Goal: Task Accomplishment & Management: Manage account settings

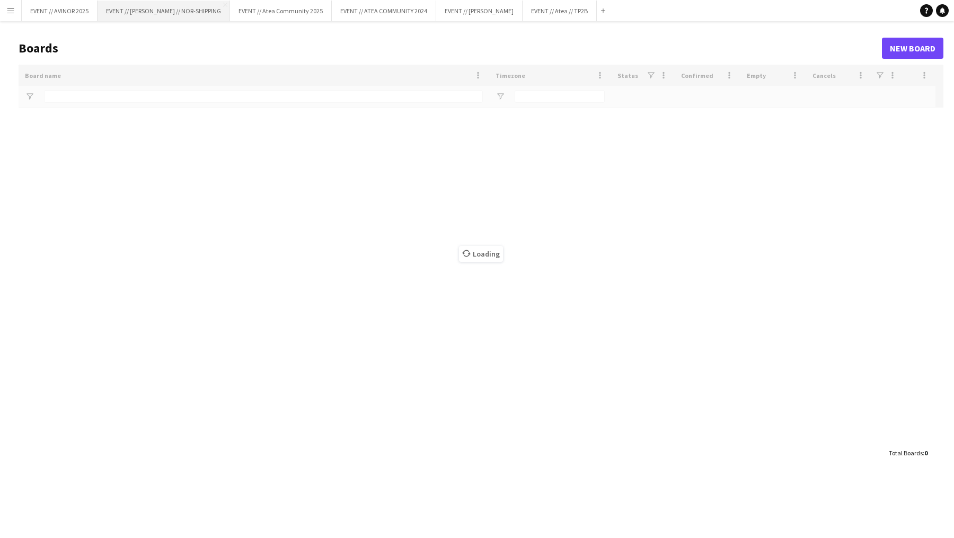
type input "****"
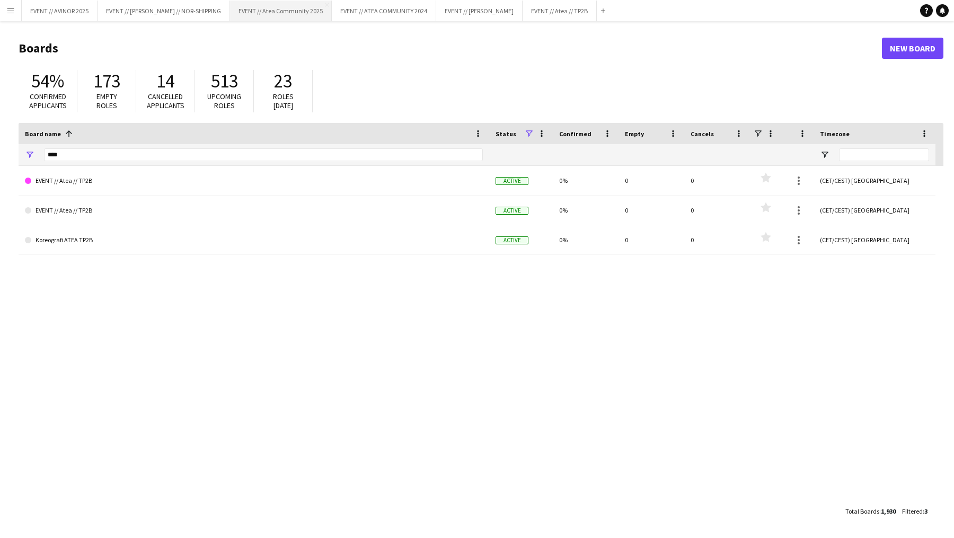
click at [261, 21] on div "EVENT // AVINOR 2025 Close EVENT // [PERSON_NAME] // NOR-SHIPPING Close EVENT /…" at bounding box center [315, 10] width 588 height 21
click at [268, 13] on button "EVENT // Atea Community 2025 Close" at bounding box center [281, 11] width 102 height 21
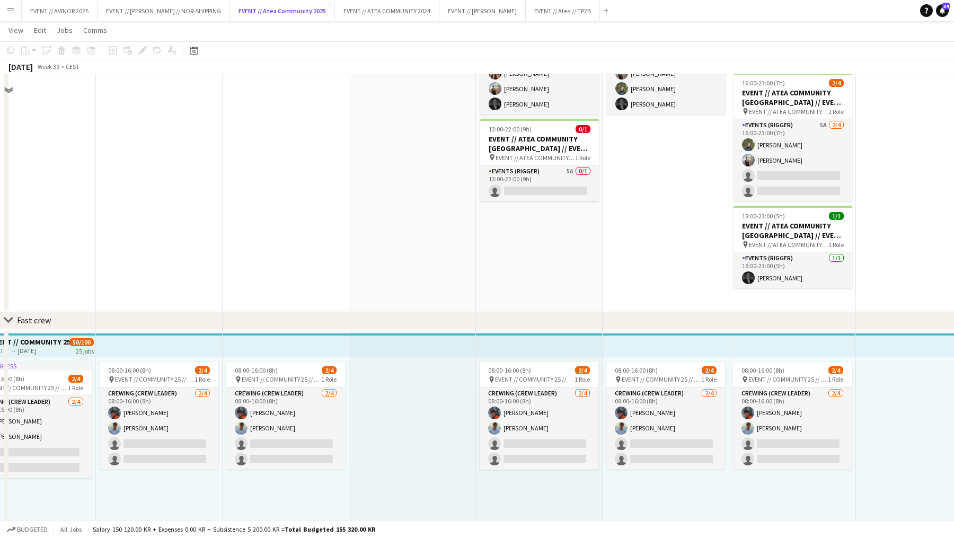
scroll to position [191, 0]
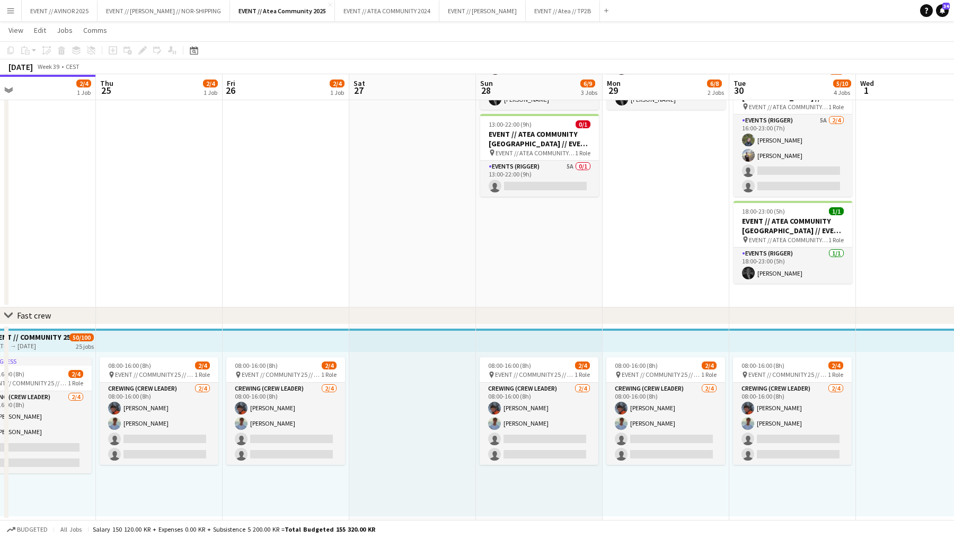
click at [6, 11] on button "Menu" at bounding box center [10, 10] width 21 height 21
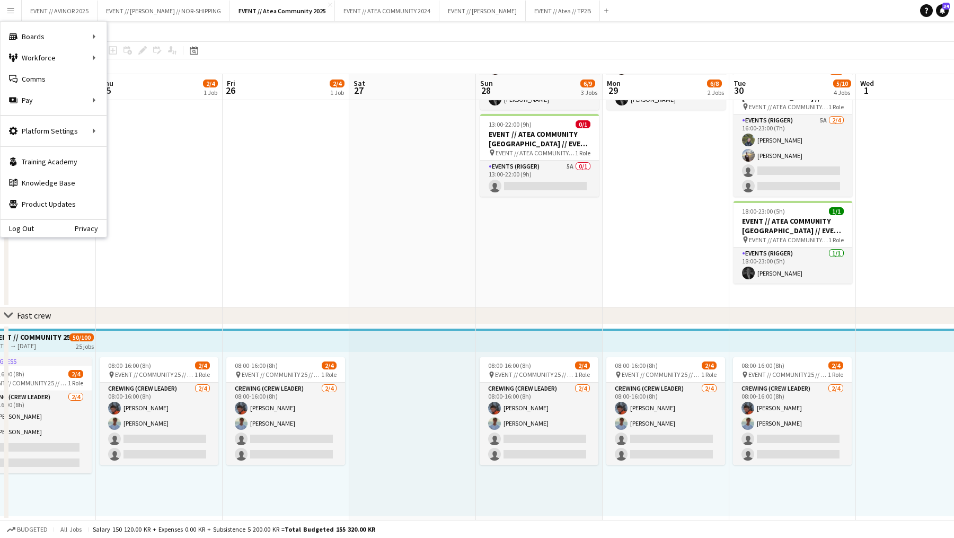
click at [210, 168] on app-date-cell at bounding box center [159, 142] width 127 height 331
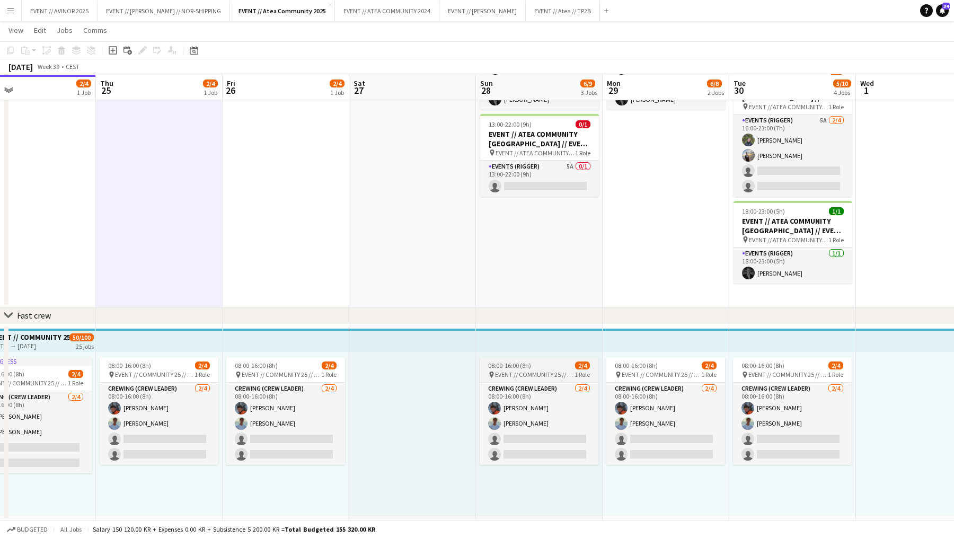
click at [538, 369] on app-job-card "08:00-16:00 (8h) 2/4 pin EVENT // COMMUNITY 25 // CREW LEDERE 1 Role Crewing (C…" at bounding box center [538, 411] width 119 height 108
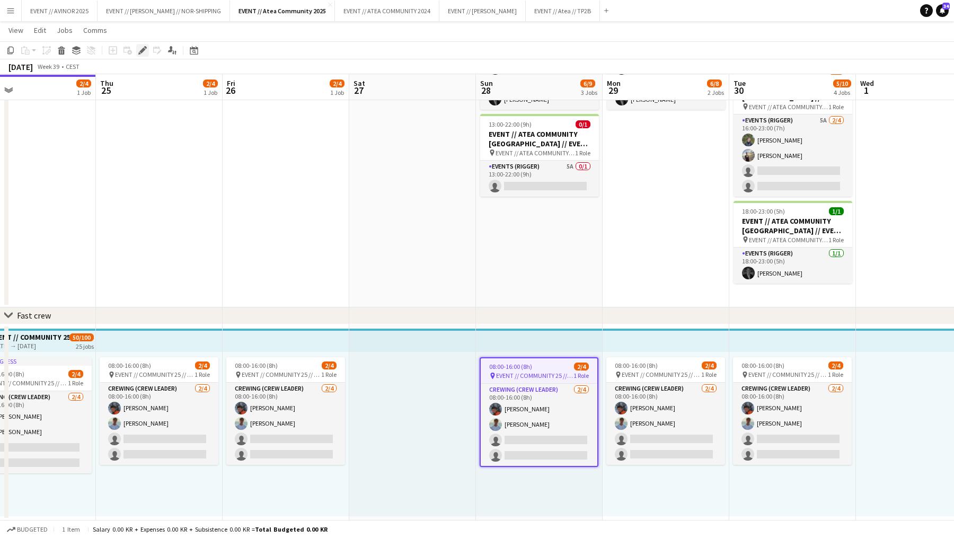
click at [141, 53] on icon "Edit" at bounding box center [142, 50] width 8 height 8
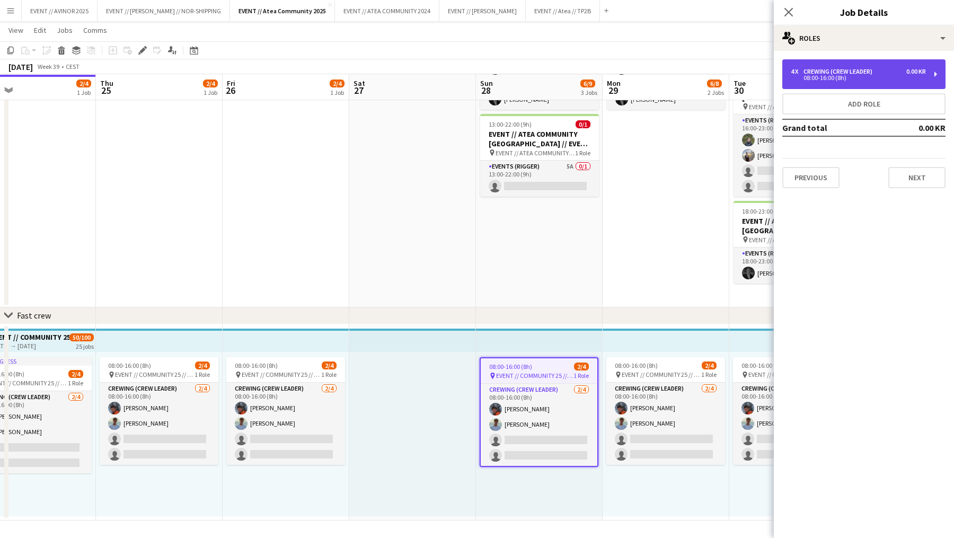
click at [917, 87] on div "4 x Crewing (Crew Leader) 0.00 KR 08:00-16:00 (8h)" at bounding box center [863, 74] width 163 height 30
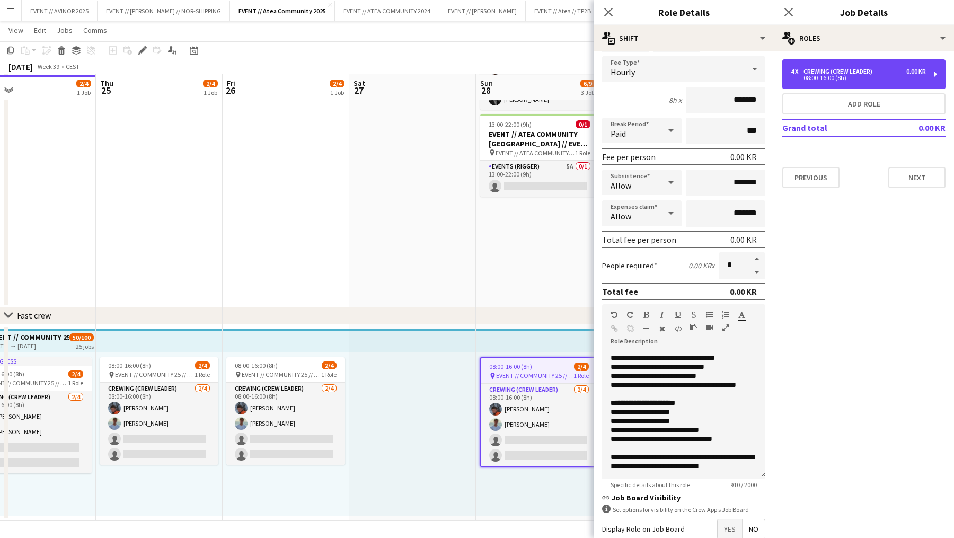
scroll to position [220, 0]
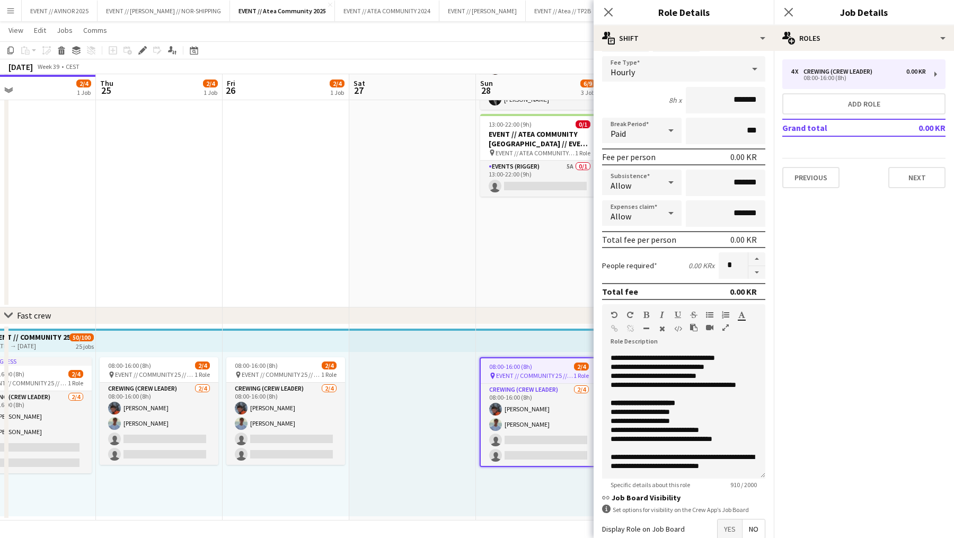
click at [492, 288] on app-date-cell "12:00-23:00 (11h) 4/4 EVENT // ATEA COMMUNITY [GEOGRAPHIC_DATA] // EVENT CREW p…" at bounding box center [539, 142] width 127 height 331
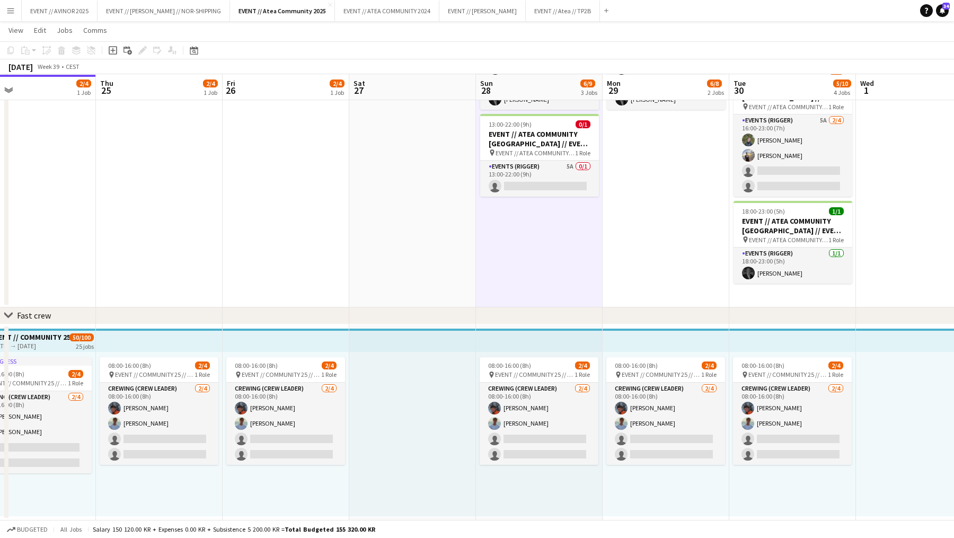
click at [11, 12] on app-icon "Menu" at bounding box center [10, 10] width 8 height 8
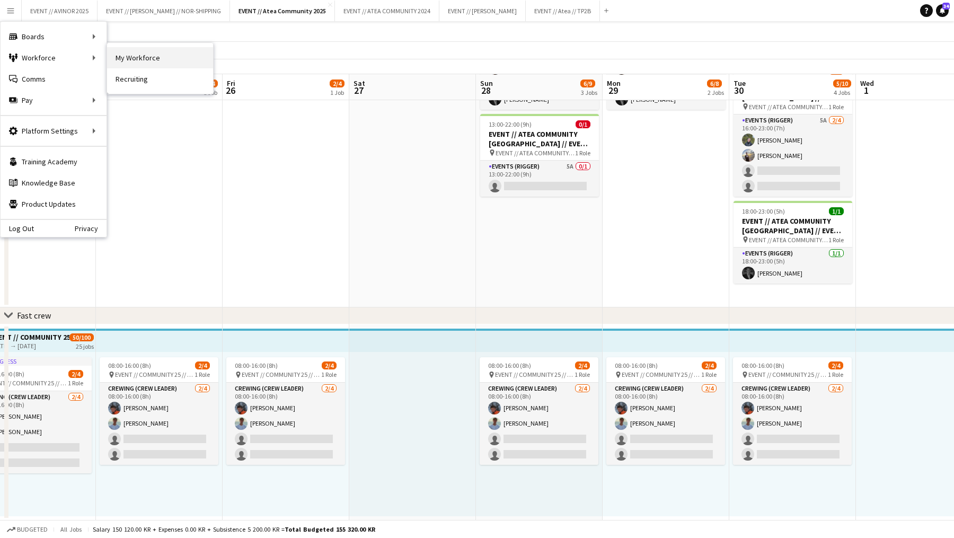
click at [123, 61] on link "My Workforce" at bounding box center [160, 57] width 106 height 21
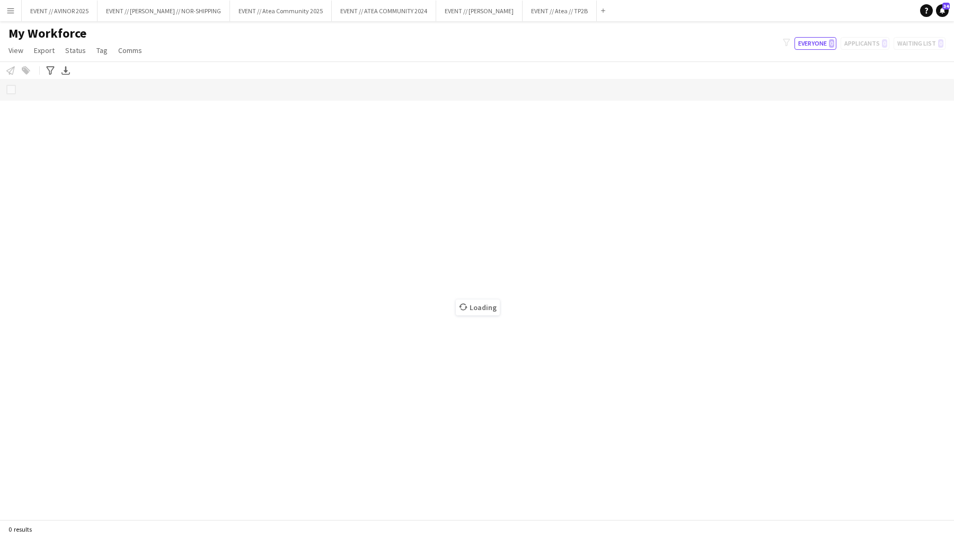
click at [5, 17] on button "Menu" at bounding box center [10, 10] width 21 height 21
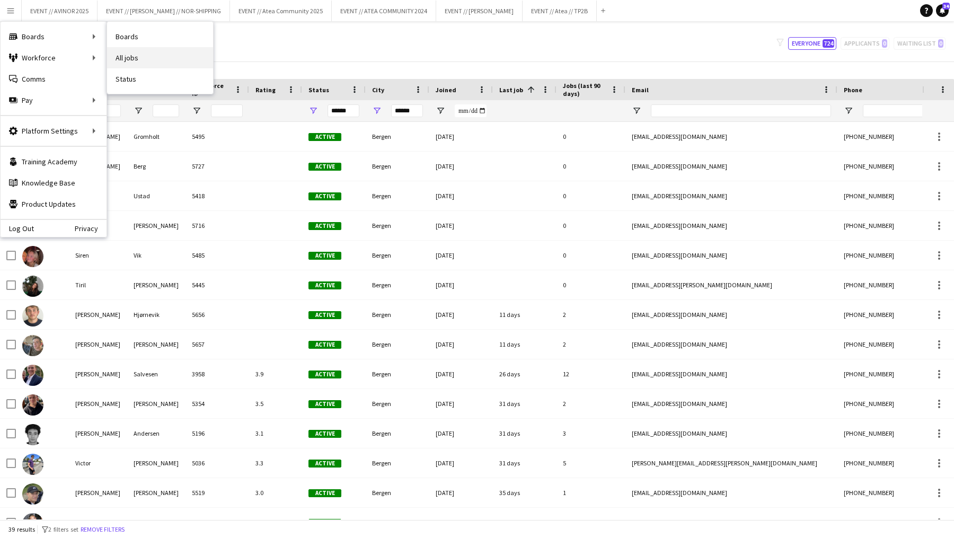
click at [144, 56] on link "All jobs" at bounding box center [160, 57] width 106 height 21
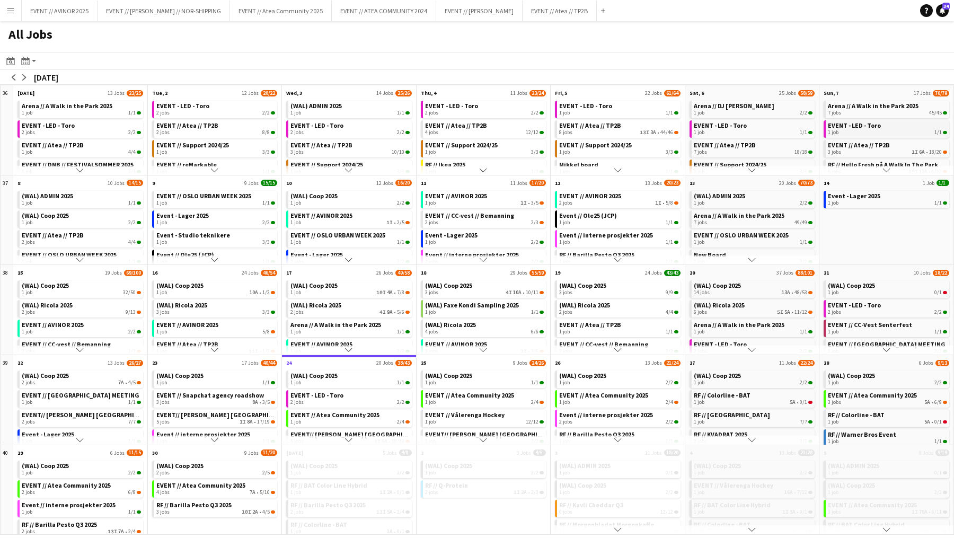
click at [882, 132] on div "1 job 1/1" at bounding box center [887, 132] width 119 height 6
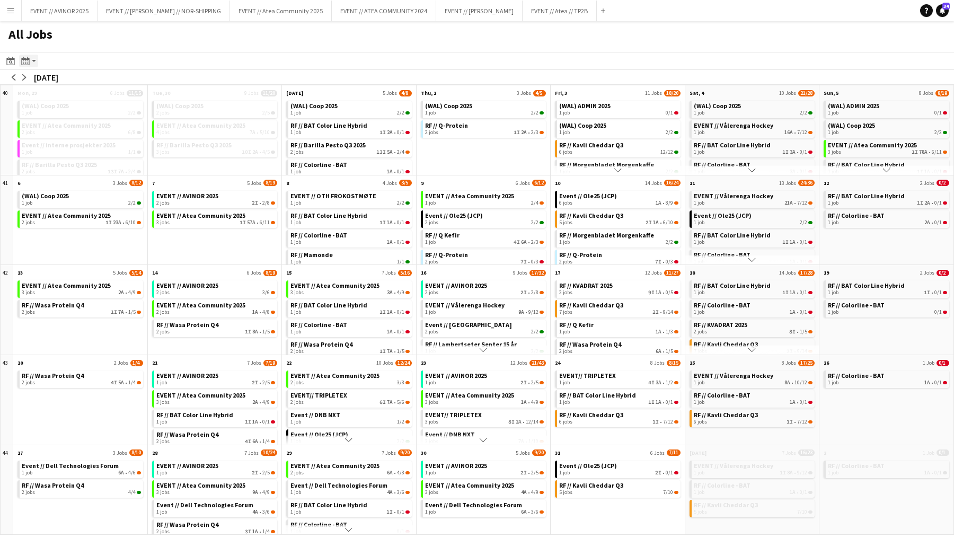
click at [33, 63] on app-action-btn "Month view / Day view" at bounding box center [28, 61] width 19 height 13
click at [75, 84] on link "Day view by Board" at bounding box center [57, 81] width 58 height 10
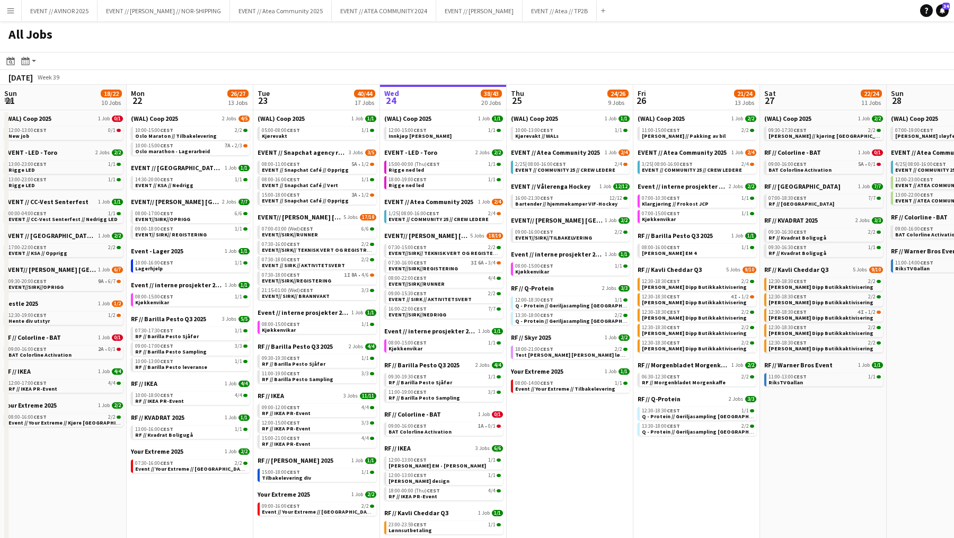
scroll to position [0, 253]
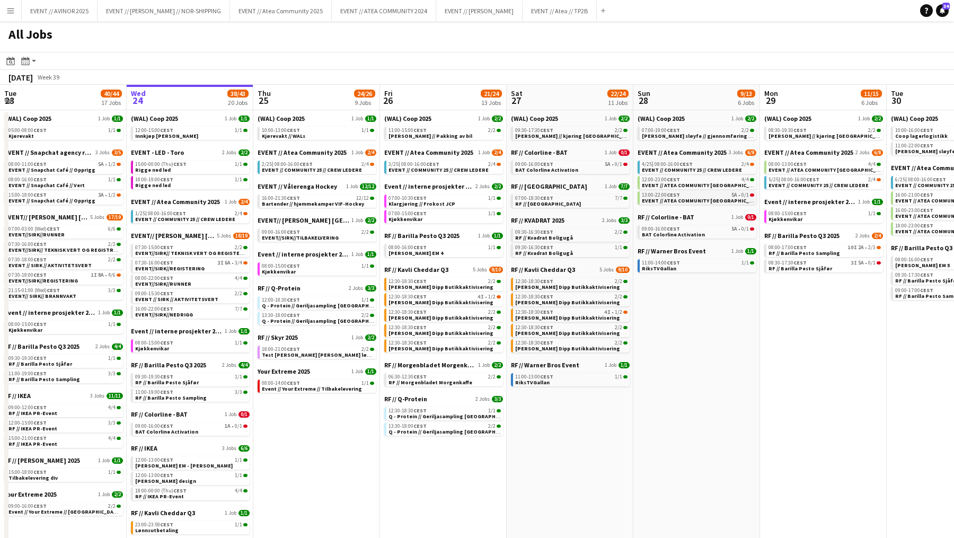
click at [696, 197] on span "EVENT // ATEA COMMUNITY [GEOGRAPHIC_DATA] // EVENT CREW" at bounding box center [721, 200] width 159 height 7
click at [253, 17] on button "EVENT // Atea Community 2025 Close" at bounding box center [281, 11] width 102 height 21
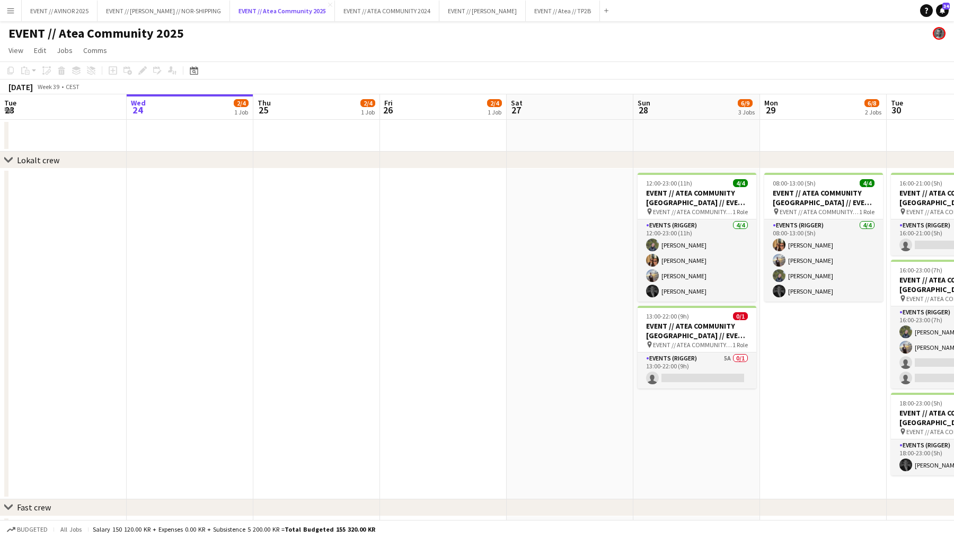
scroll to position [0, 347]
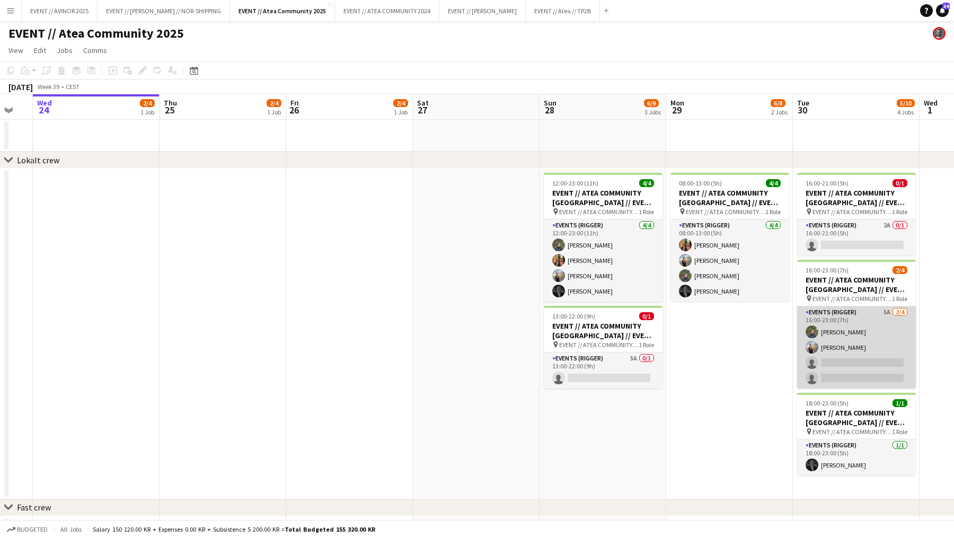
click at [842, 379] on app-card-role "Events (Rigger) 5A [DATE] 16:00-23:00 (7h) [PERSON_NAME] [PERSON_NAME] single-n…" at bounding box center [856, 347] width 119 height 82
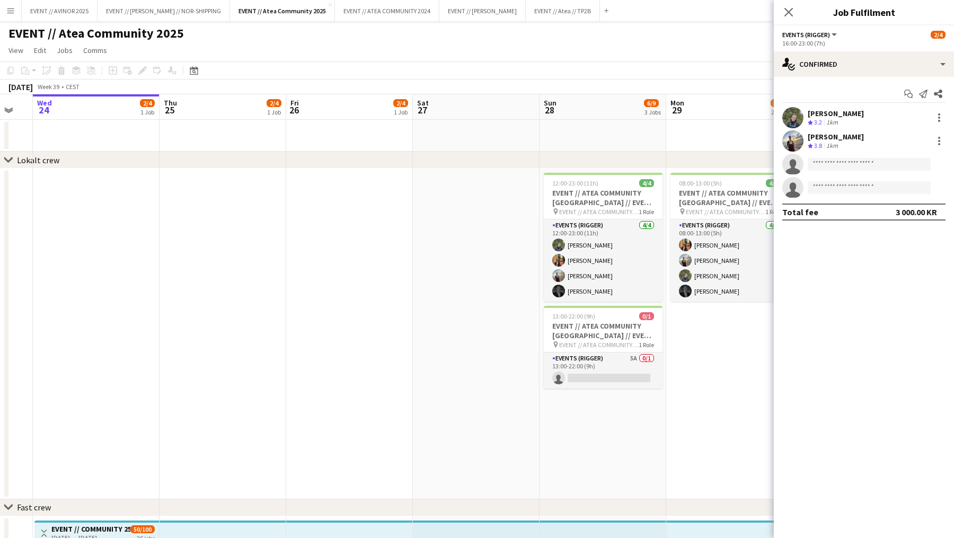
click at [867, 82] on div "Start chat Send notification Share [PERSON_NAME] Crew rating 3.2 1km [PERSON_NA…" at bounding box center [864, 153] width 180 height 152
click at [868, 64] on div "single-neutral-actions-check-2 Confirmed" at bounding box center [864, 63] width 180 height 25
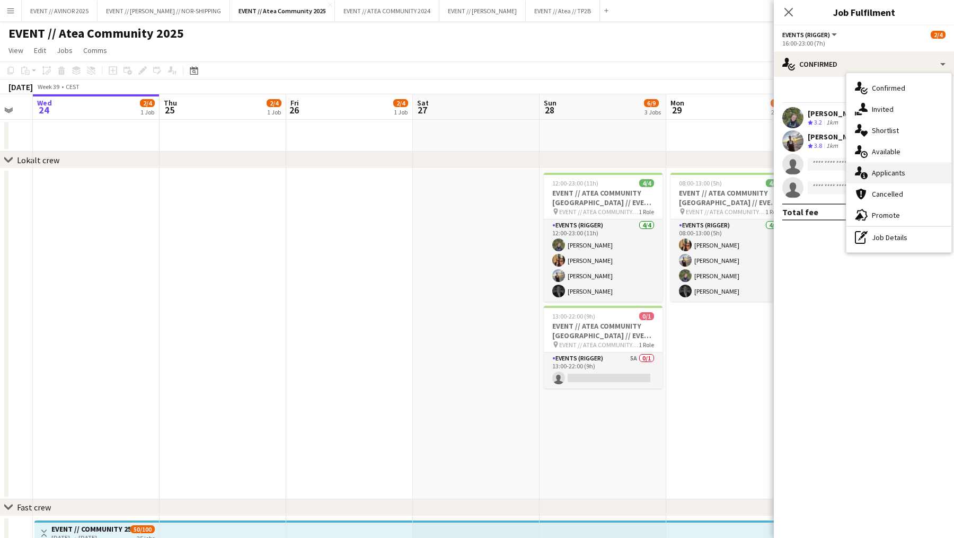
click at [907, 180] on div "single-neutral-actions-information Applicants" at bounding box center [898, 172] width 105 height 21
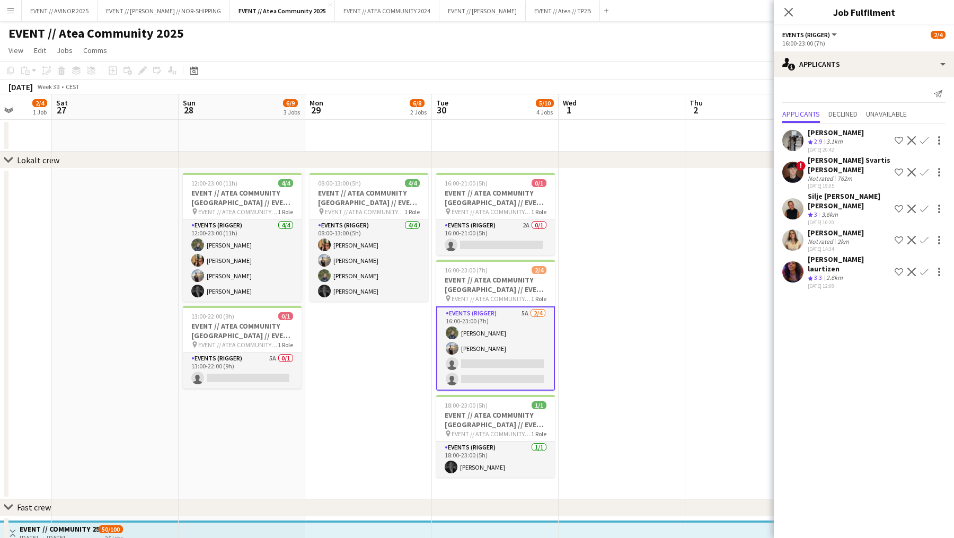
scroll to position [0, 366]
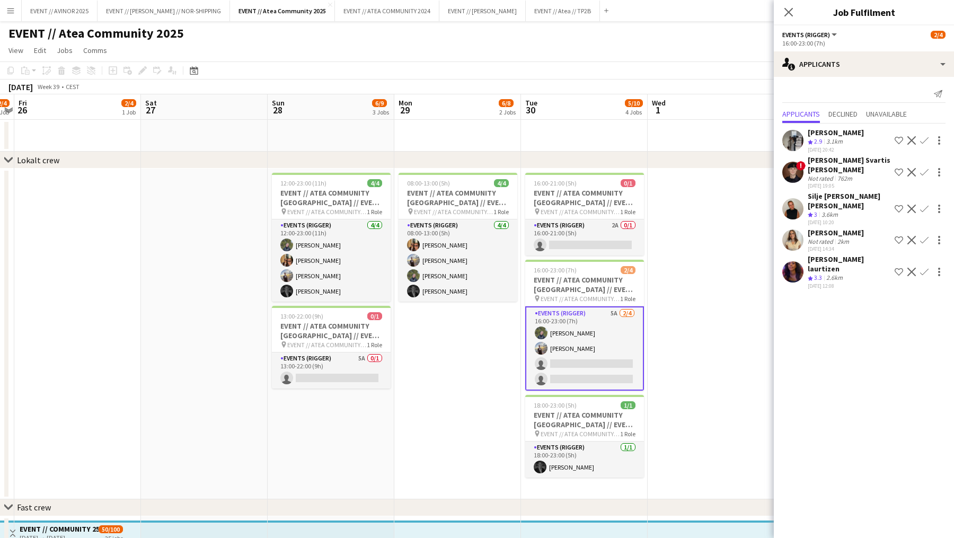
click at [588, 358] on app-card-role "Events (Rigger) 5A [DATE] 16:00-23:00 (7h) [PERSON_NAME] [PERSON_NAME] single-n…" at bounding box center [584, 348] width 119 height 84
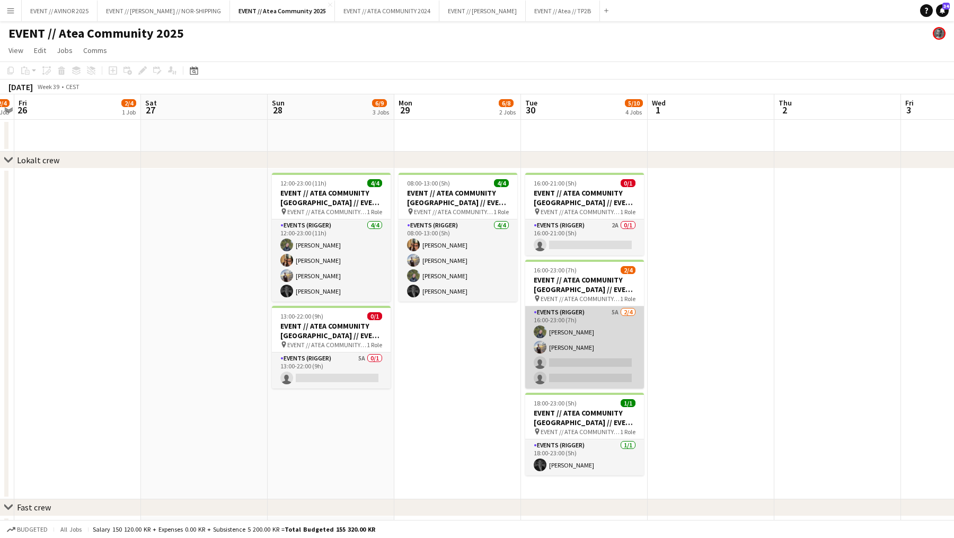
click at [609, 364] on app-card-role "Events (Rigger) 5A [DATE] 16:00-23:00 (7h) [PERSON_NAME] [PERSON_NAME] single-n…" at bounding box center [584, 347] width 119 height 82
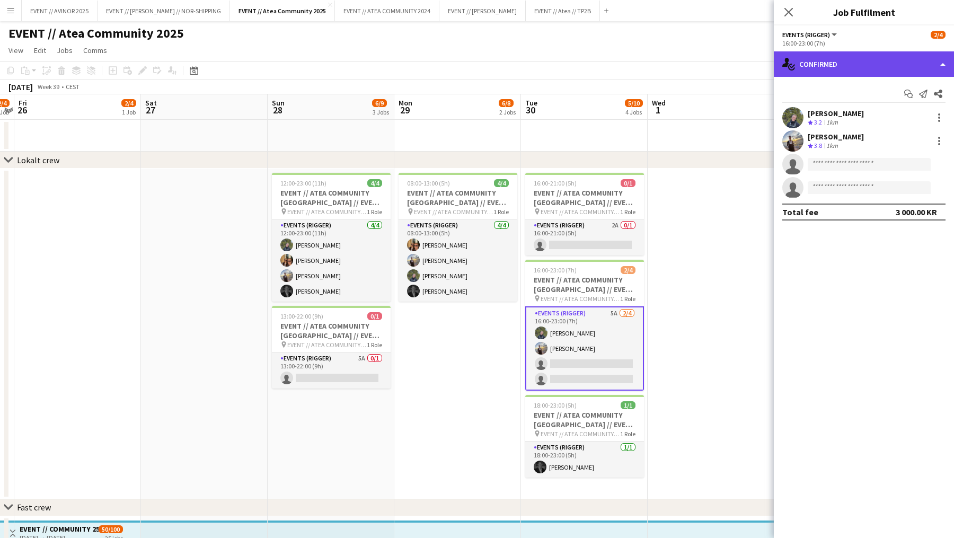
click at [866, 72] on div "single-neutral-actions-check-2 Confirmed" at bounding box center [864, 63] width 180 height 25
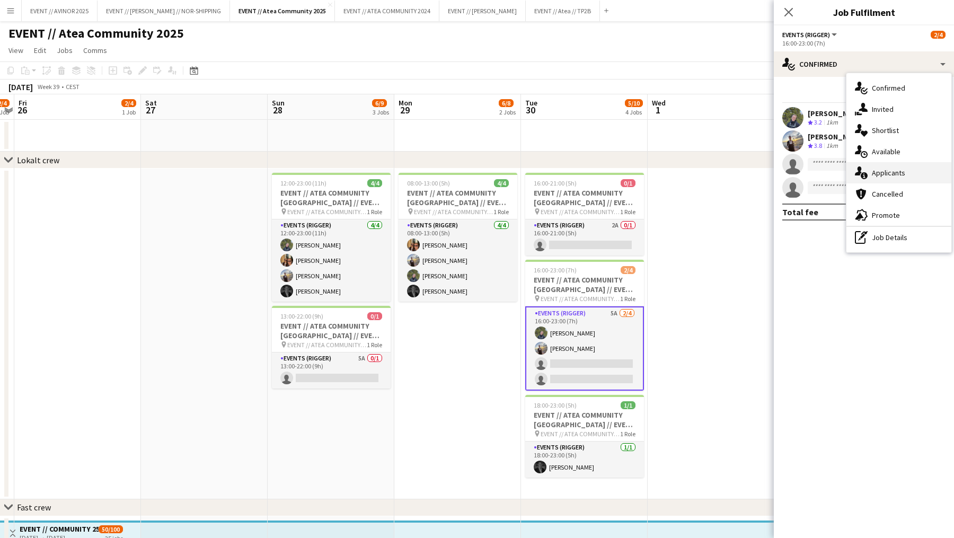
click at [893, 166] on div "single-neutral-actions-information Applicants" at bounding box center [898, 172] width 105 height 21
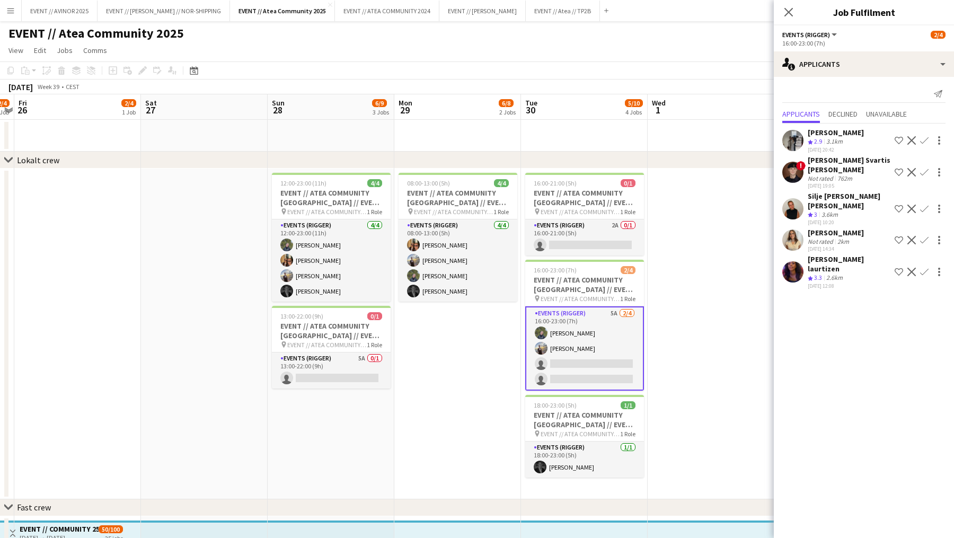
click at [16, 8] on button "Menu" at bounding box center [10, 10] width 21 height 21
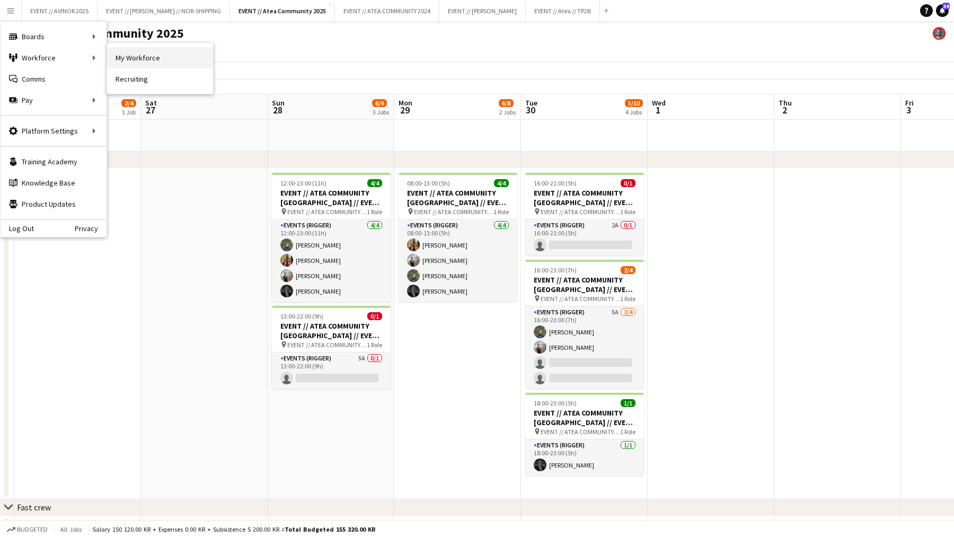
click at [111, 58] on link "My Workforce" at bounding box center [160, 57] width 106 height 21
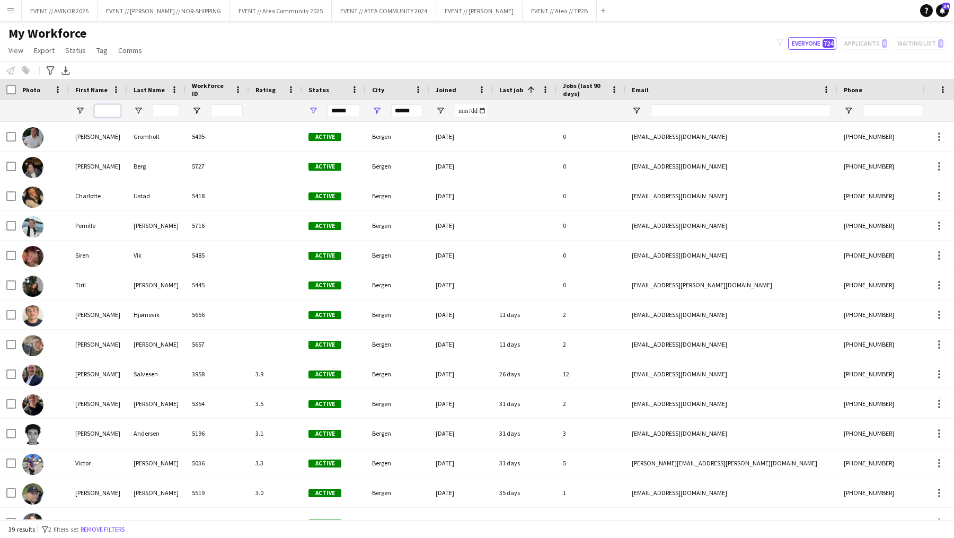
click at [109, 113] on input "First Name Filter Input" at bounding box center [107, 110] width 26 height 13
type input "*********"
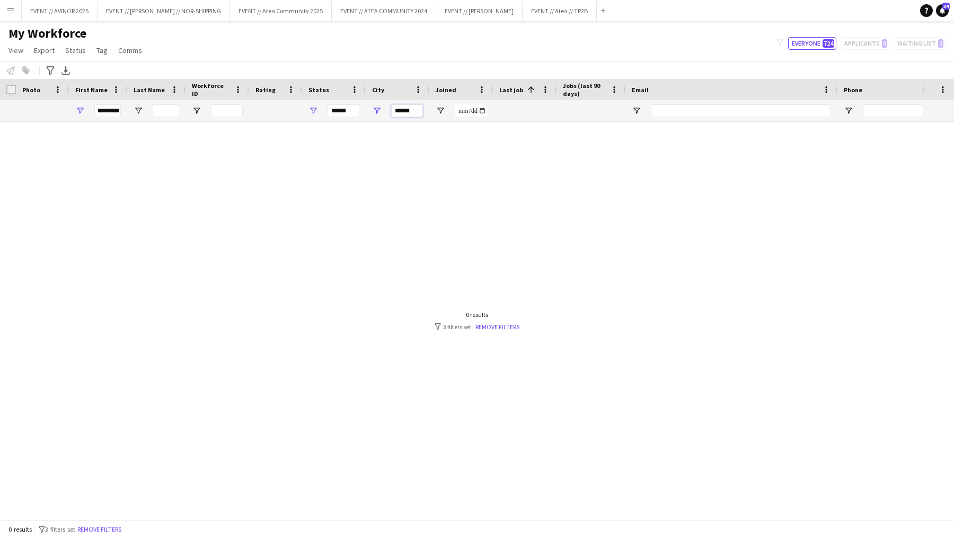
click at [394, 108] on input "******" at bounding box center [407, 110] width 32 height 13
click at [381, 64] on div "Notify workforce Add to tag Select at least one crew to tag him or her. Advance…" at bounding box center [477, 69] width 954 height 17
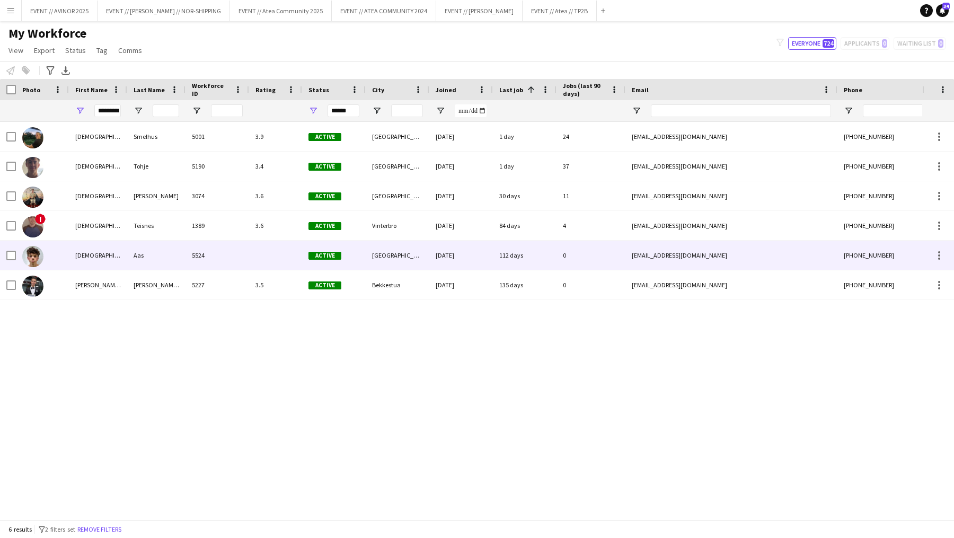
click at [103, 250] on div "[DEMOGRAPHIC_DATA]" at bounding box center [98, 255] width 58 height 29
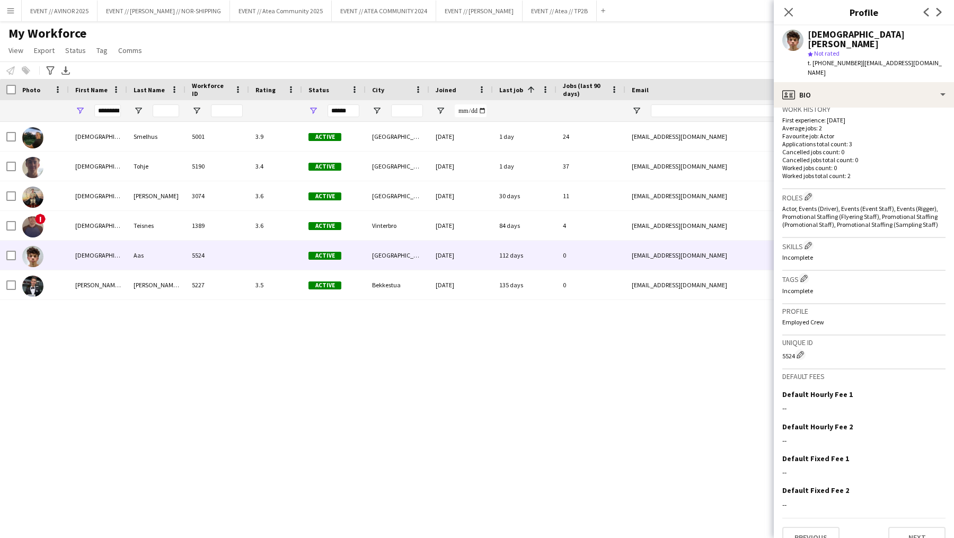
scroll to position [273, 0]
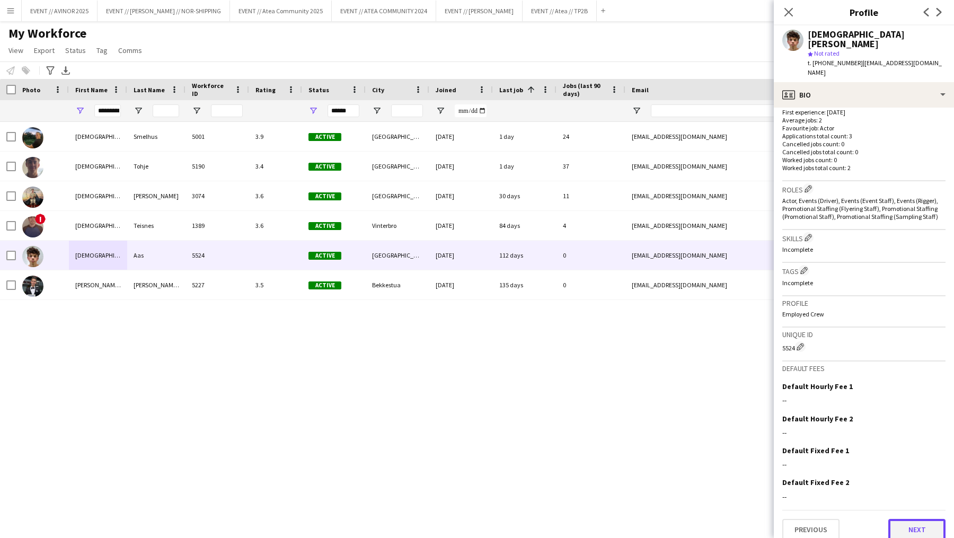
click at [913, 519] on button "Next" at bounding box center [916, 529] width 57 height 21
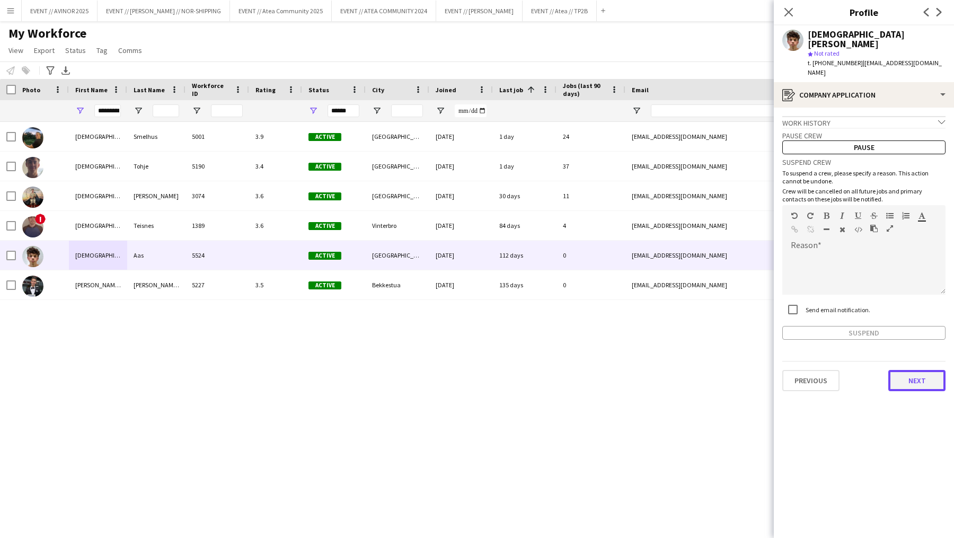
click at [917, 374] on button "Next" at bounding box center [916, 380] width 57 height 21
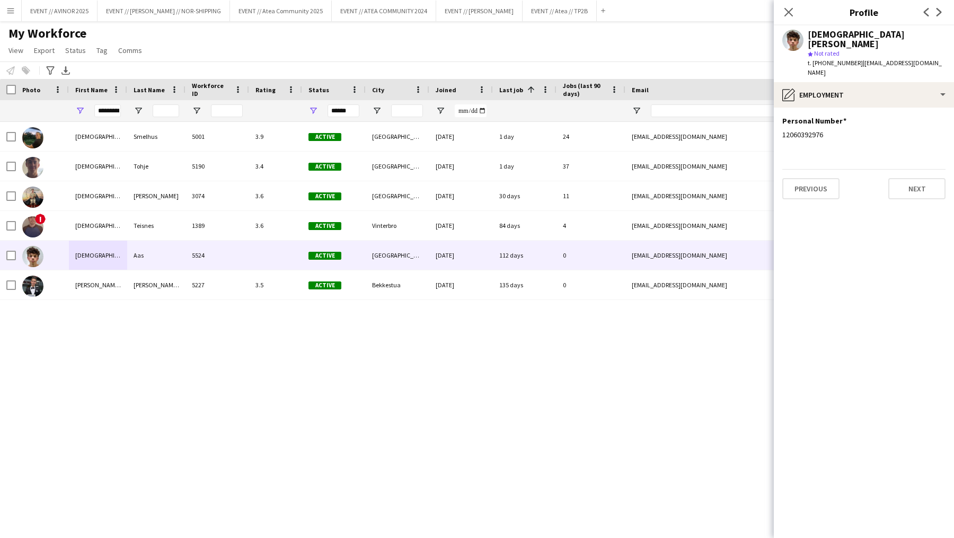
click at [935, 191] on app-section-data-types "Personal Number Edit this field 12060392976 Previous Next" at bounding box center [864, 323] width 180 height 430
click at [930, 189] on button "Next" at bounding box center [916, 188] width 57 height 21
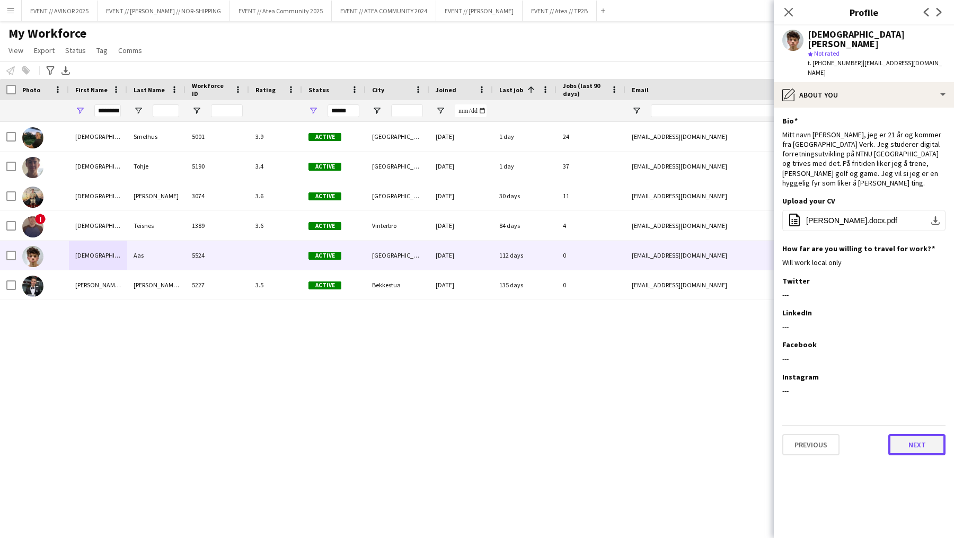
click at [933, 434] on button "Next" at bounding box center [916, 444] width 57 height 21
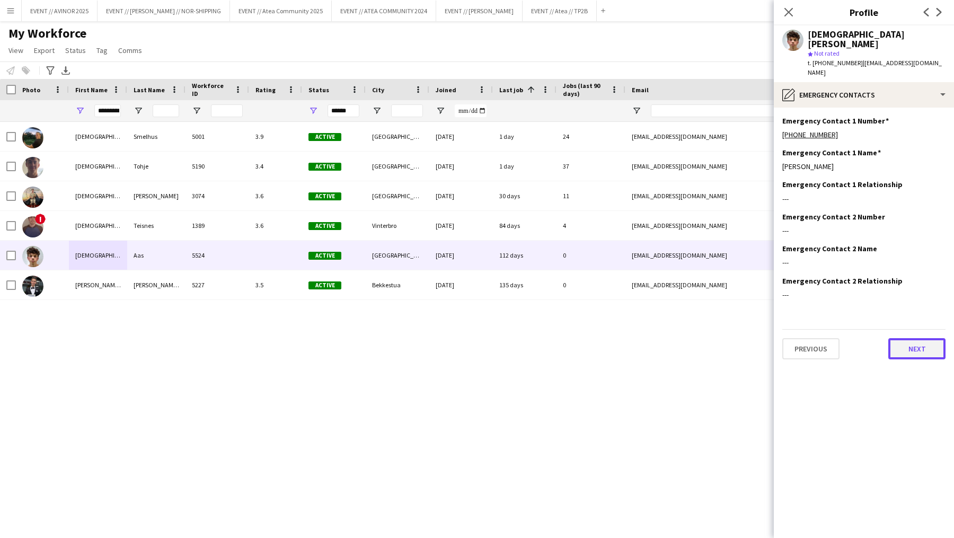
click at [916, 339] on button "Next" at bounding box center [916, 348] width 57 height 21
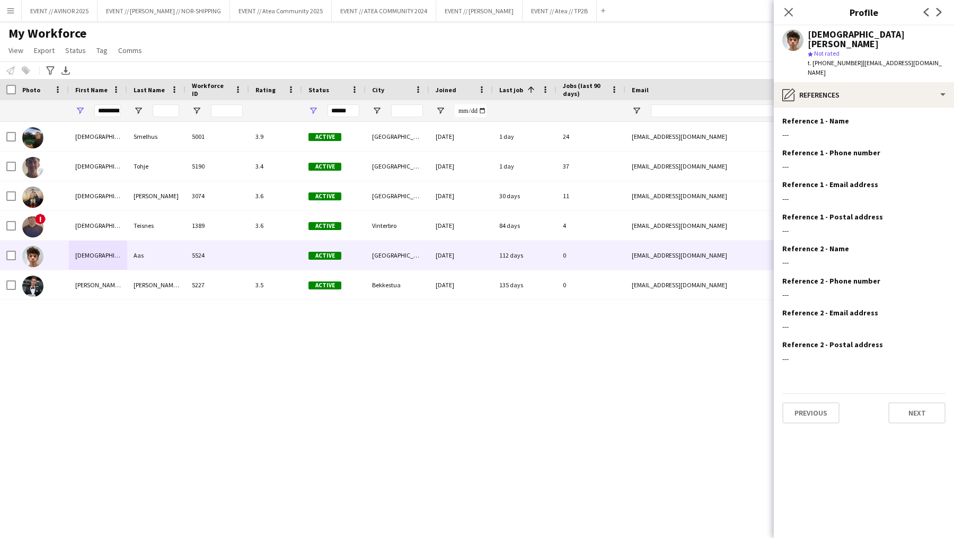
click at [905, 423] on app-section-data-types "Reference 1 - Name Edit this field --- Reference 1 - Phone number Edit this fie…" at bounding box center [864, 323] width 180 height 430
click at [914, 405] on button "Next" at bounding box center [916, 412] width 57 height 21
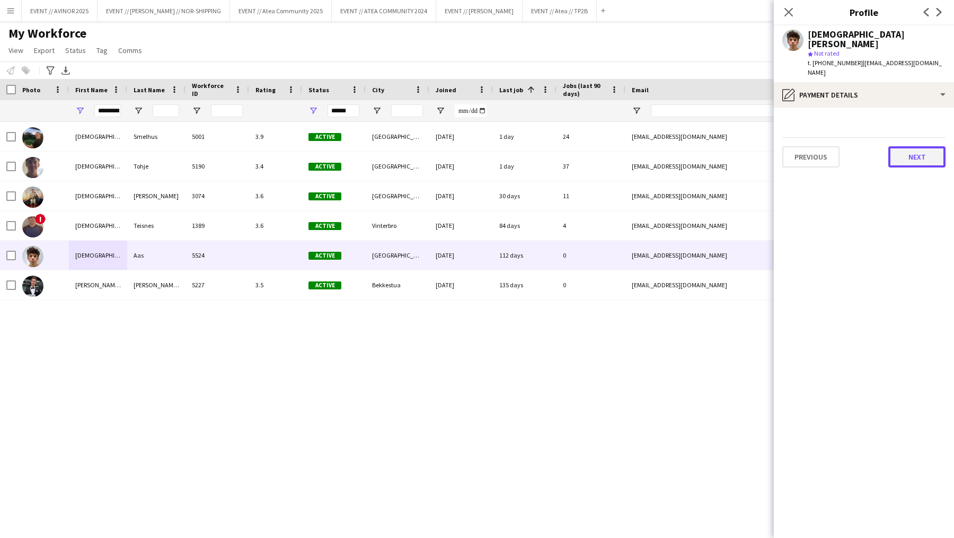
click at [926, 154] on button "Next" at bounding box center [916, 156] width 57 height 21
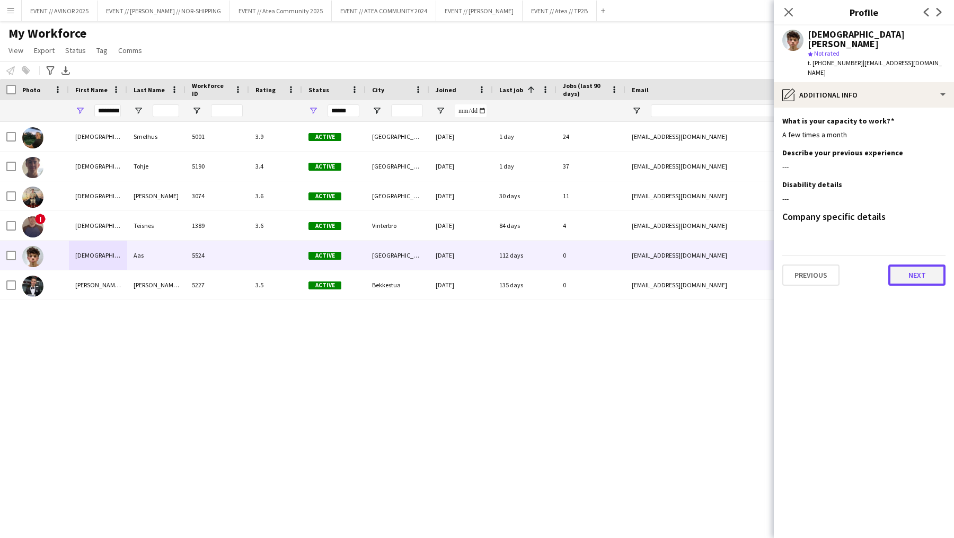
click at [920, 275] on button "Next" at bounding box center [916, 274] width 57 height 21
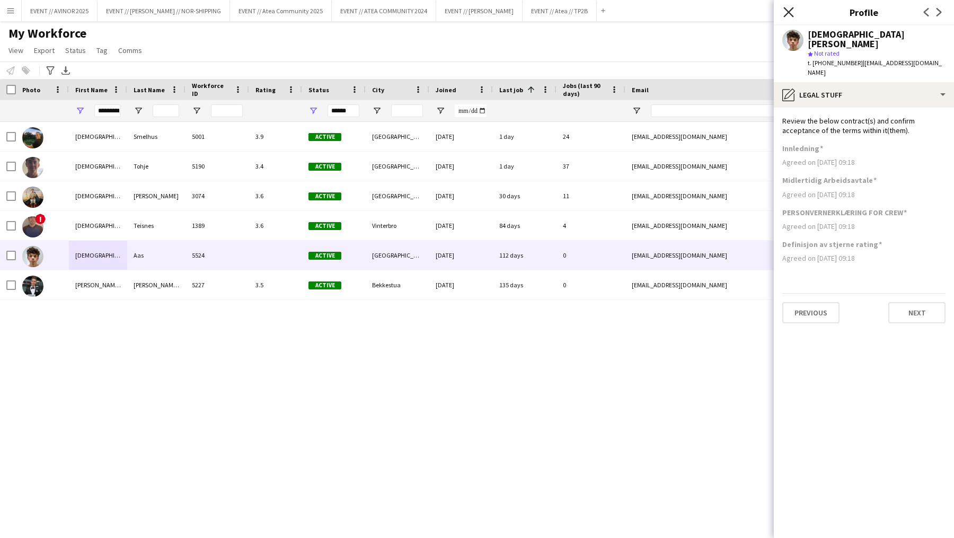
click at [791, 8] on icon "Close pop-in" at bounding box center [788, 12] width 10 height 10
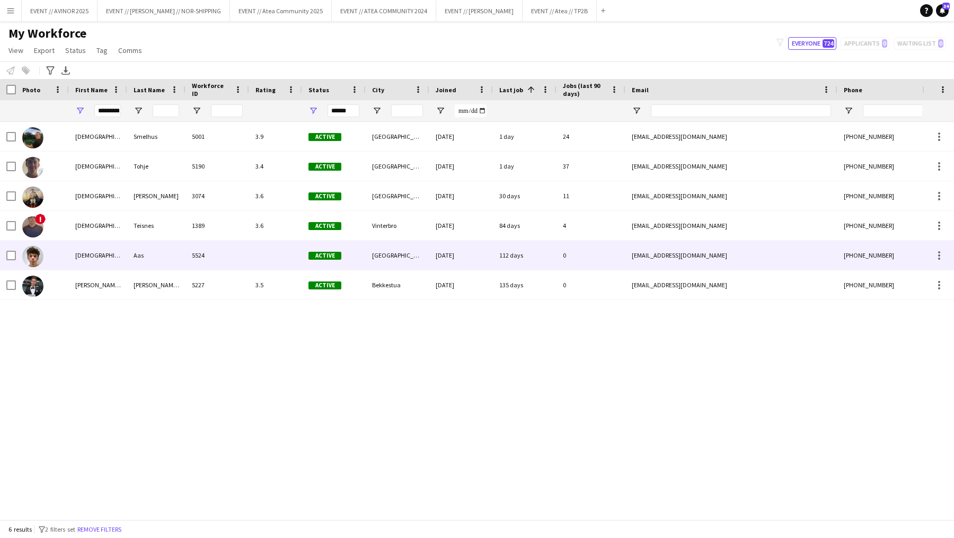
click at [37, 259] on img at bounding box center [32, 256] width 21 height 21
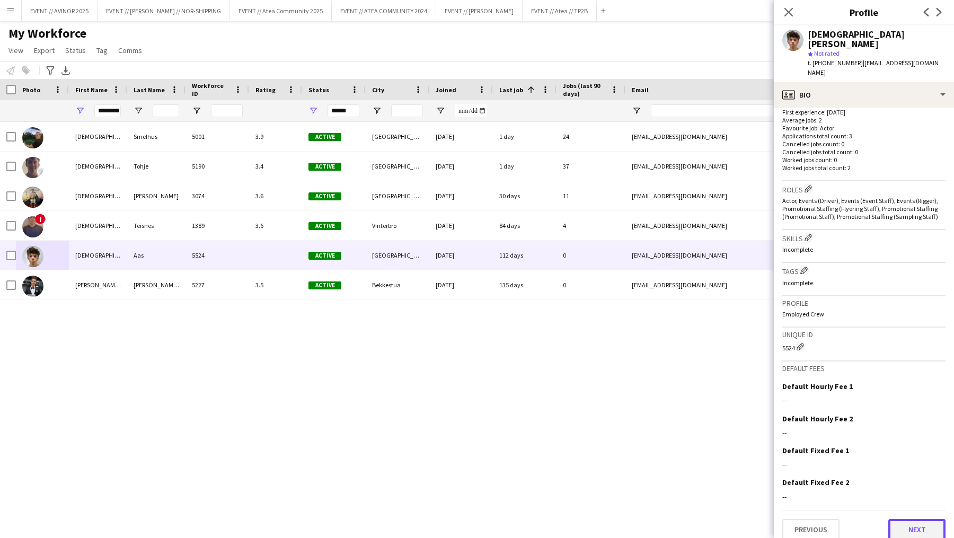
click at [925, 519] on button "Next" at bounding box center [916, 529] width 57 height 21
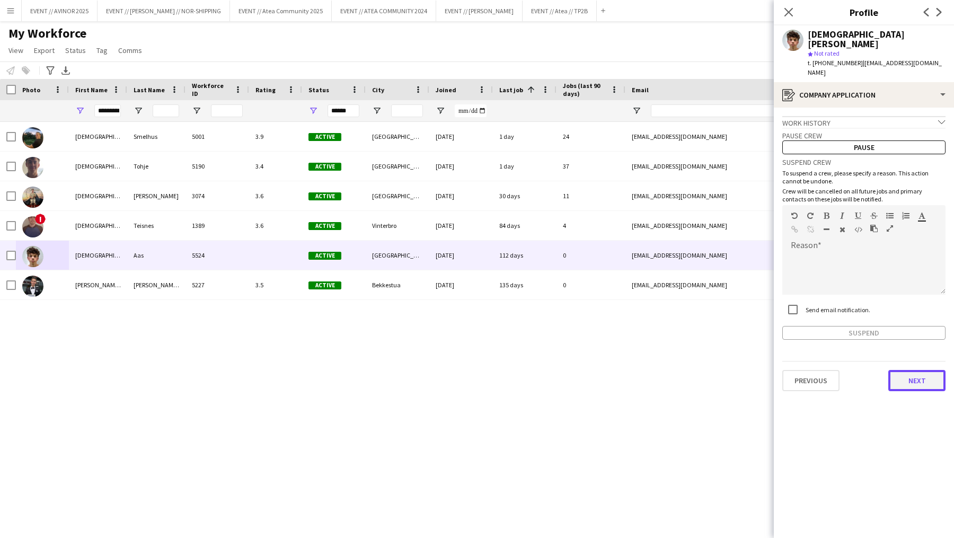
click at [915, 370] on button "Next" at bounding box center [916, 380] width 57 height 21
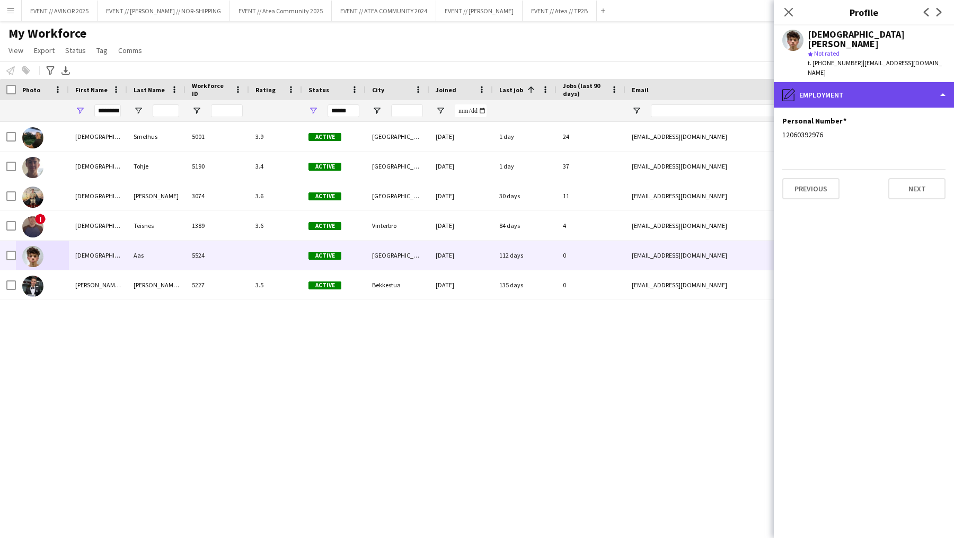
click at [911, 91] on div "pencil4 Employment" at bounding box center [864, 94] width 180 height 25
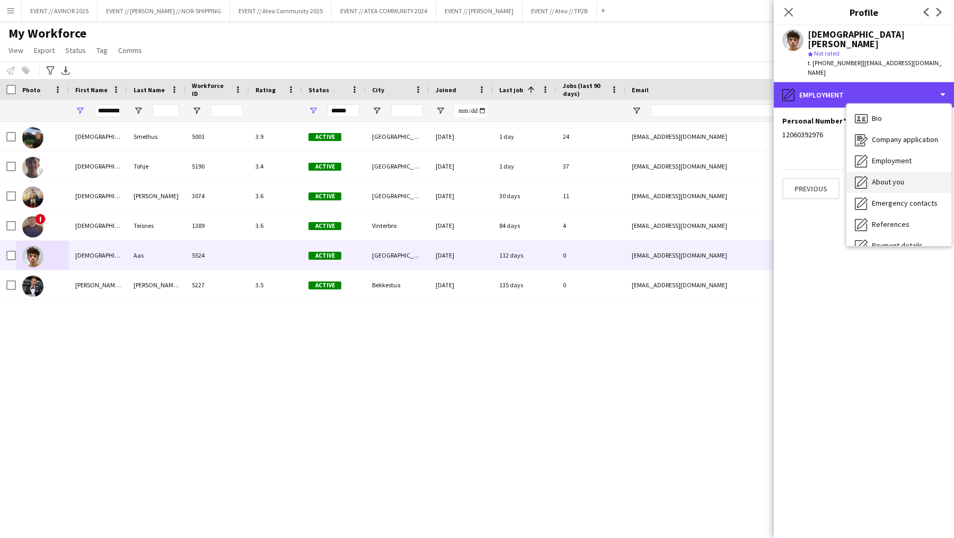
scroll to position [99, 0]
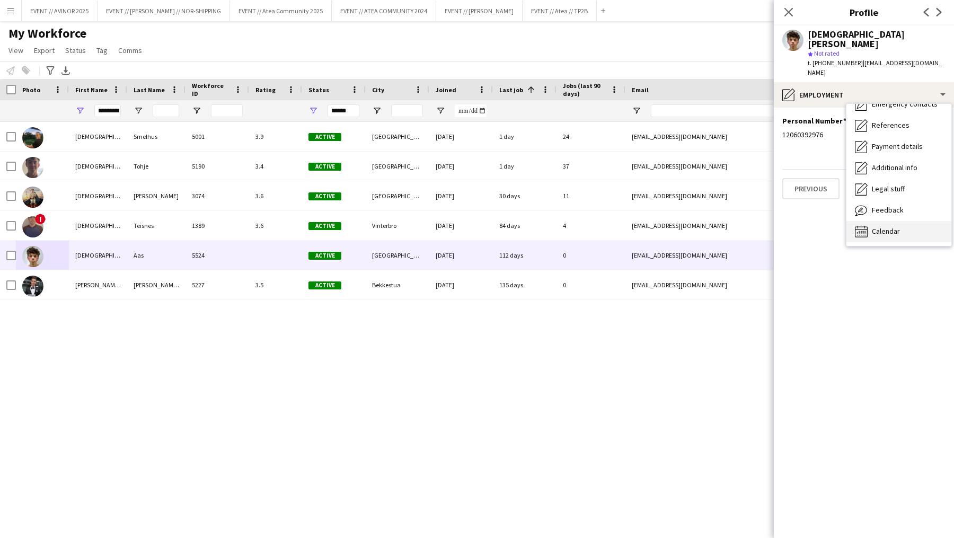
click at [892, 221] on div "Calendar Calendar" at bounding box center [898, 231] width 105 height 21
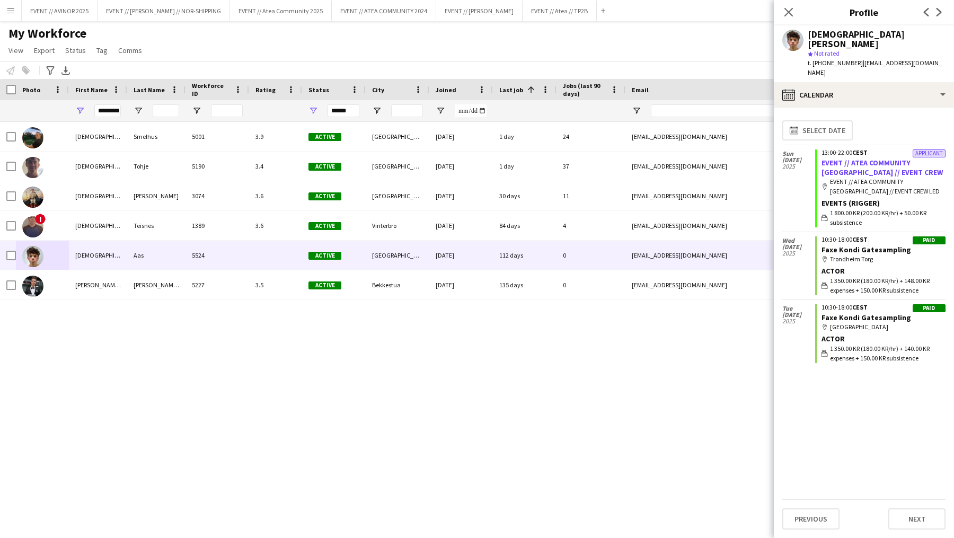
click at [875, 158] on link "EVENT // ATEA COMMUNITY [GEOGRAPHIC_DATA] // EVENT CREW" at bounding box center [881, 167] width 121 height 19
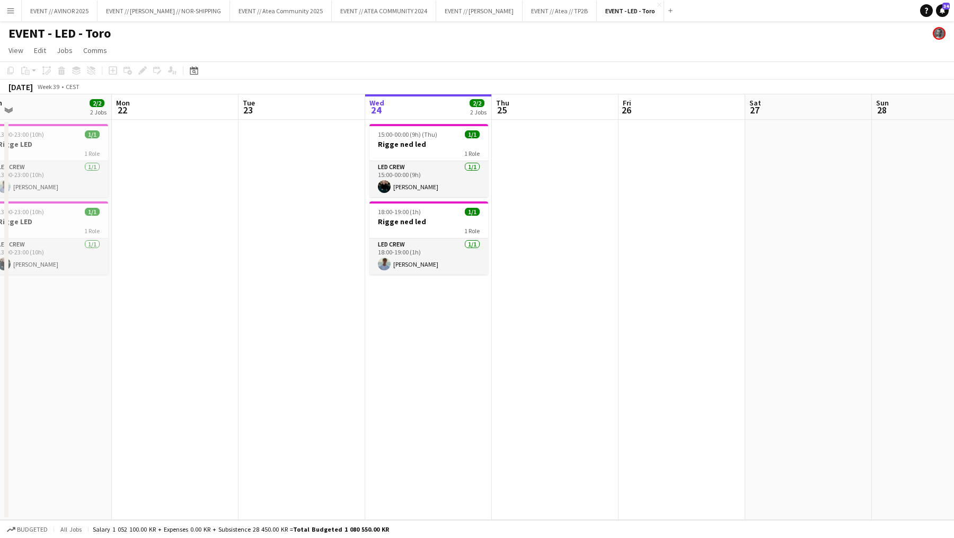
scroll to position [0, 265]
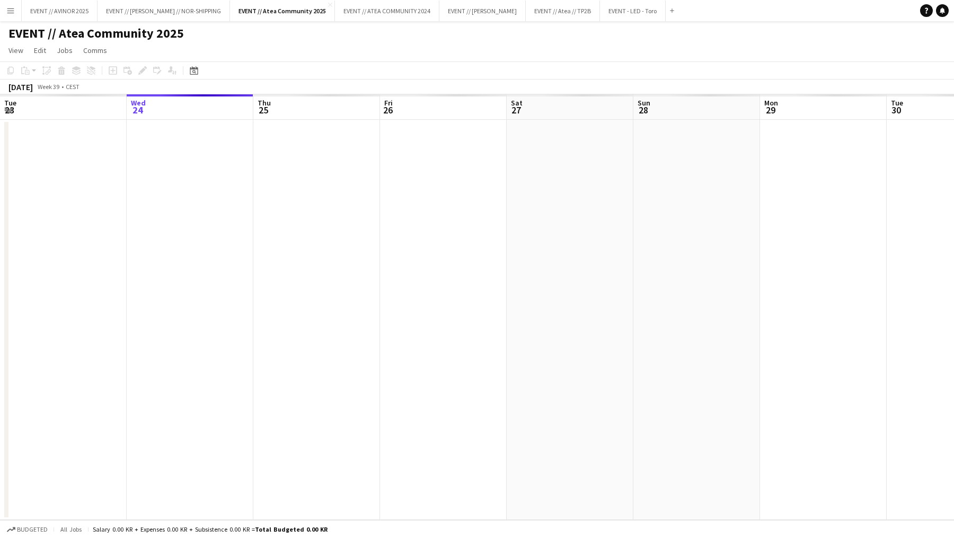
scroll to position [0, 364]
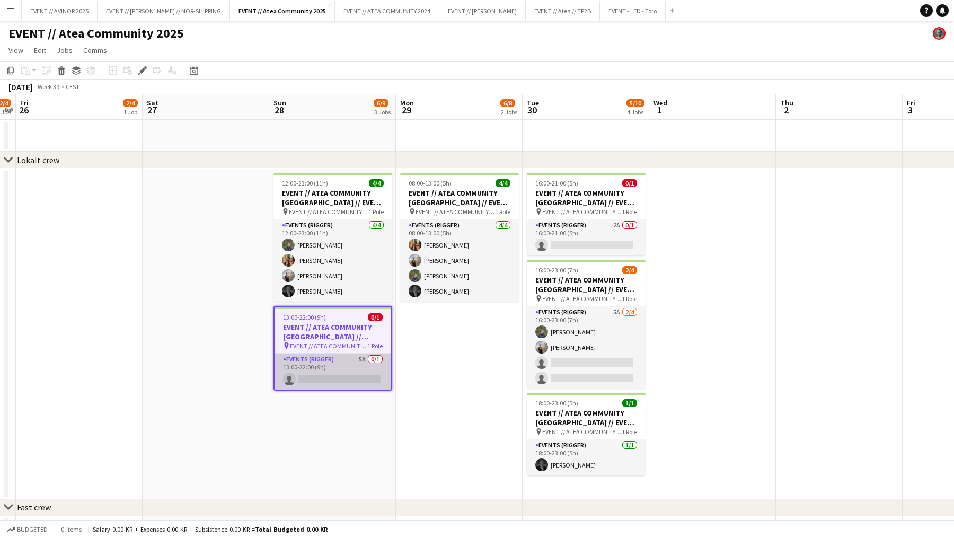
click at [352, 369] on app-card-role "Events (Rigger) 5A 0/1 13:00-22:00 (9h) single-neutral-actions" at bounding box center [332, 371] width 117 height 36
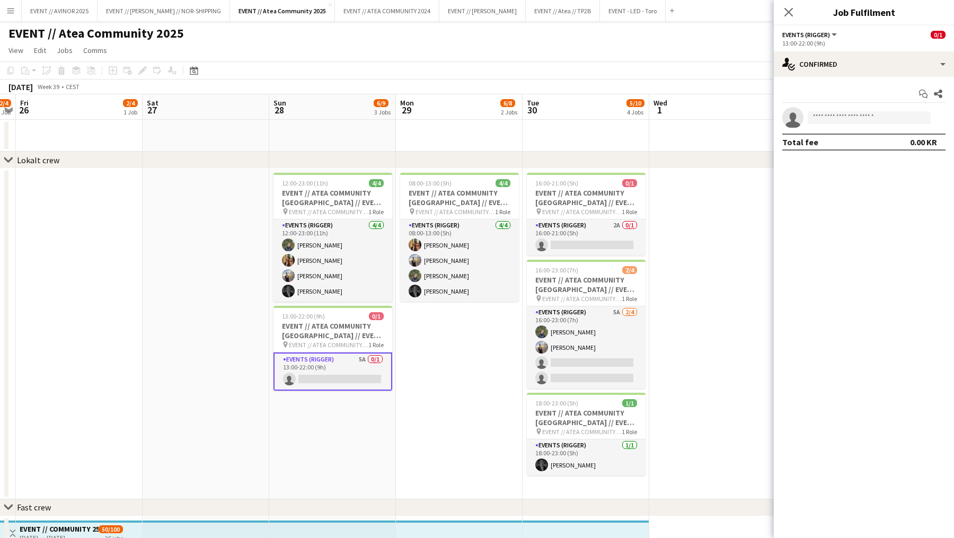
click at [341, 370] on app-card-role "Events (Rigger) 5A 0/1 13:00-22:00 (9h) single-neutral-actions" at bounding box center [332, 371] width 119 height 38
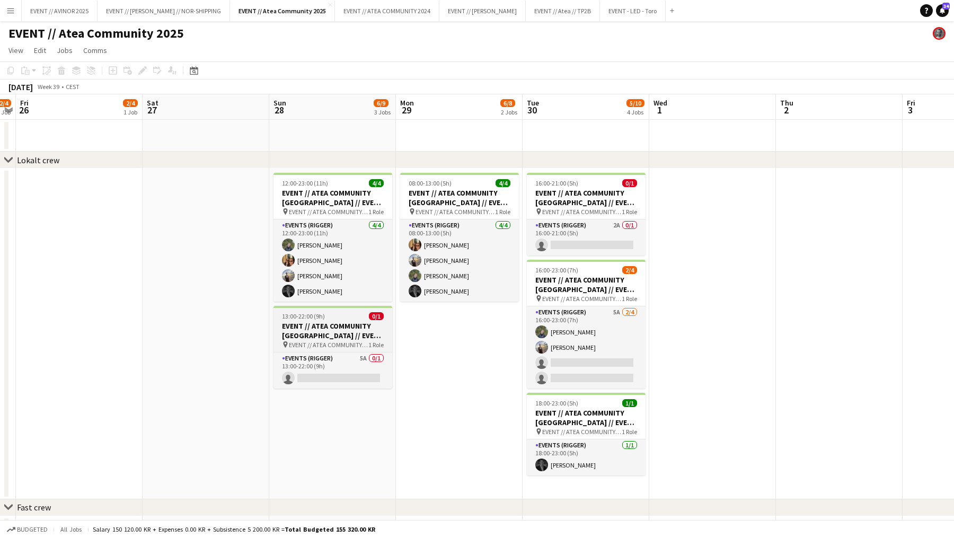
click at [340, 347] on span "EVENT // ATEA COMMUNITY [GEOGRAPHIC_DATA] // EVENT CREW LED" at bounding box center [328, 345] width 79 height 8
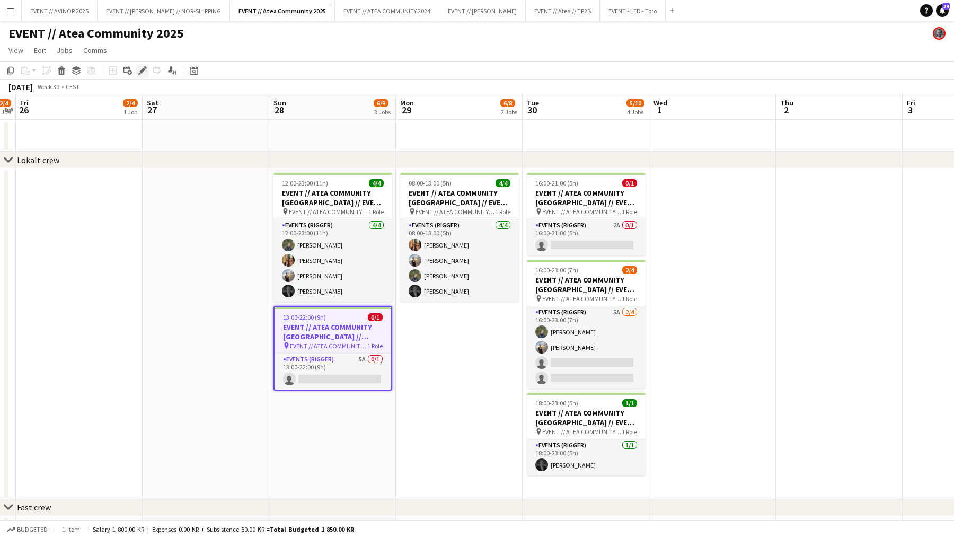
click at [140, 72] on icon at bounding box center [142, 71] width 6 height 6
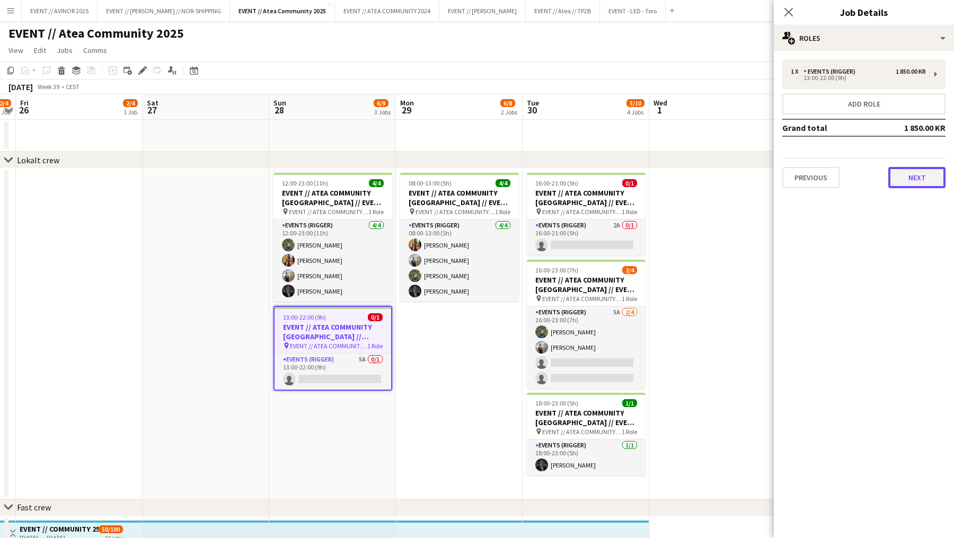
click at [926, 182] on button "Next" at bounding box center [916, 177] width 57 height 21
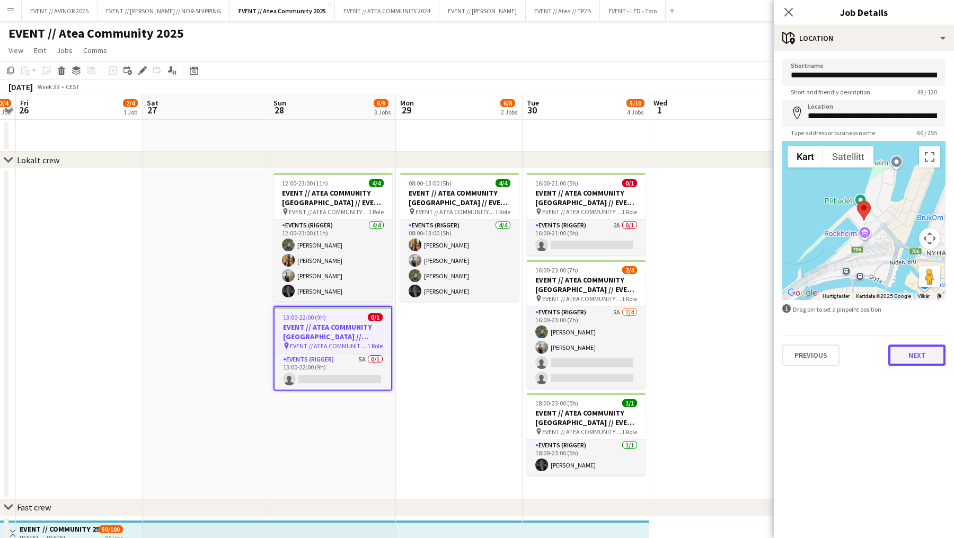
click at [916, 359] on button "Next" at bounding box center [916, 354] width 57 height 21
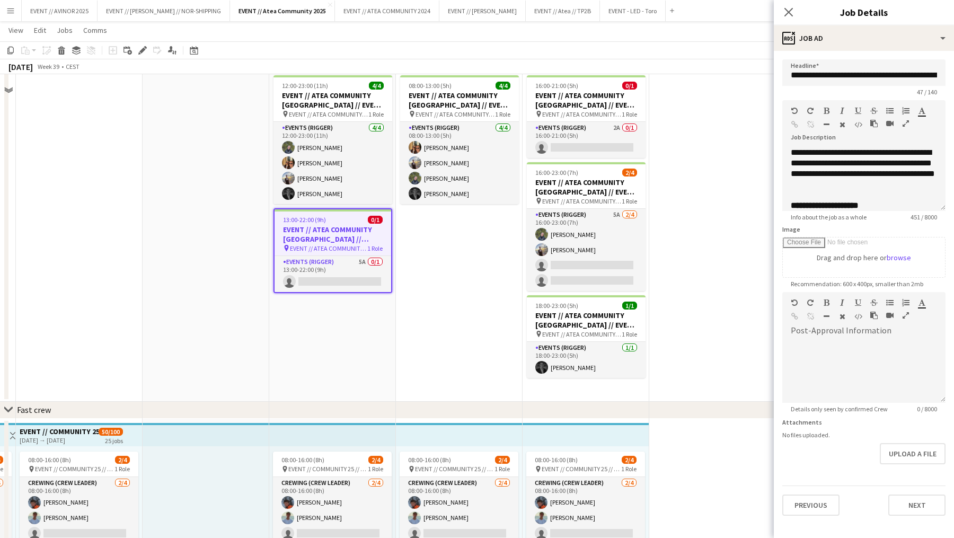
scroll to position [104, 0]
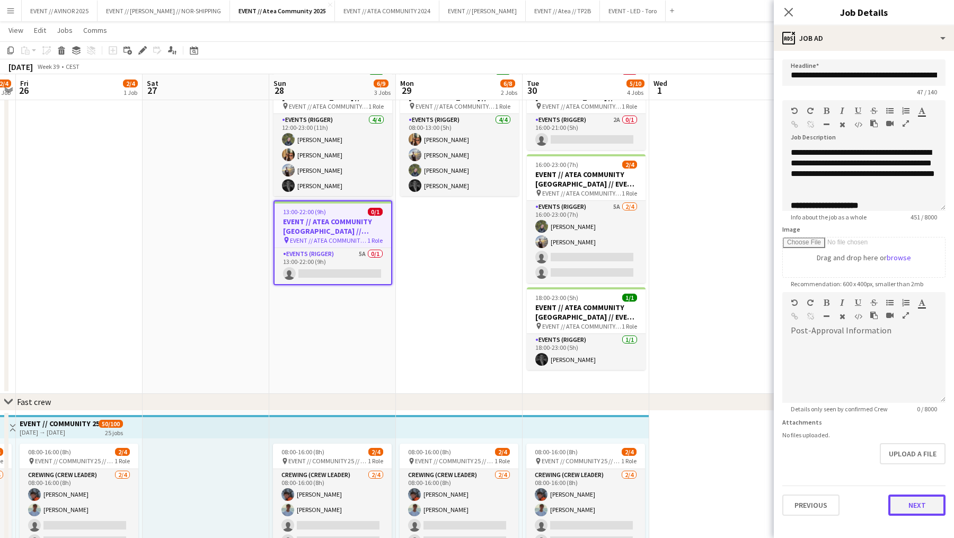
click at [918, 498] on button "Next" at bounding box center [916, 504] width 57 height 21
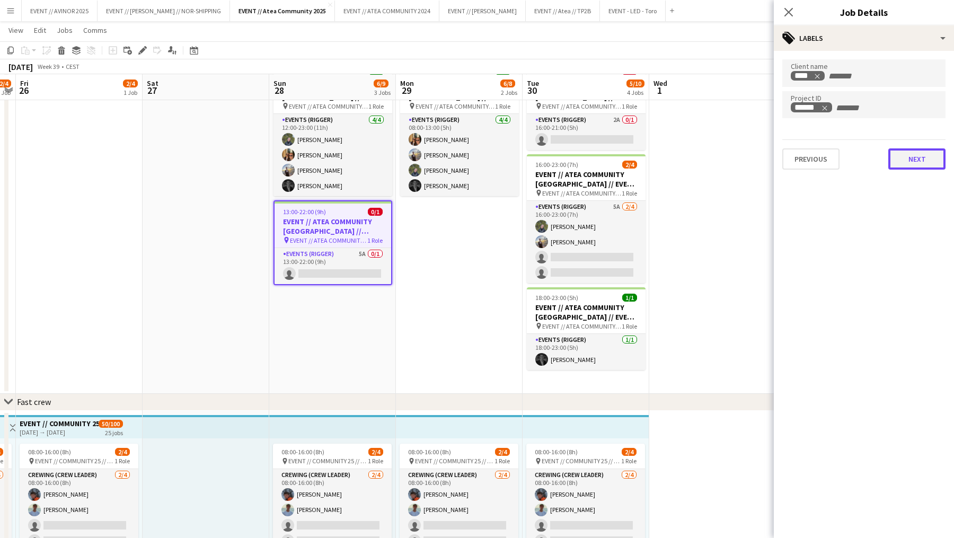
click at [910, 150] on button "Next" at bounding box center [916, 158] width 57 height 21
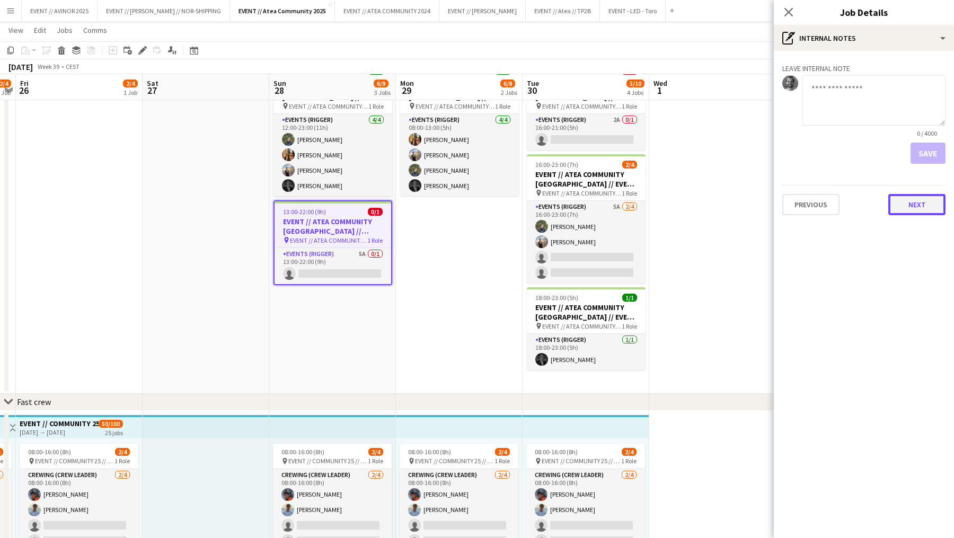
click at [912, 209] on button "Next" at bounding box center [916, 204] width 57 height 21
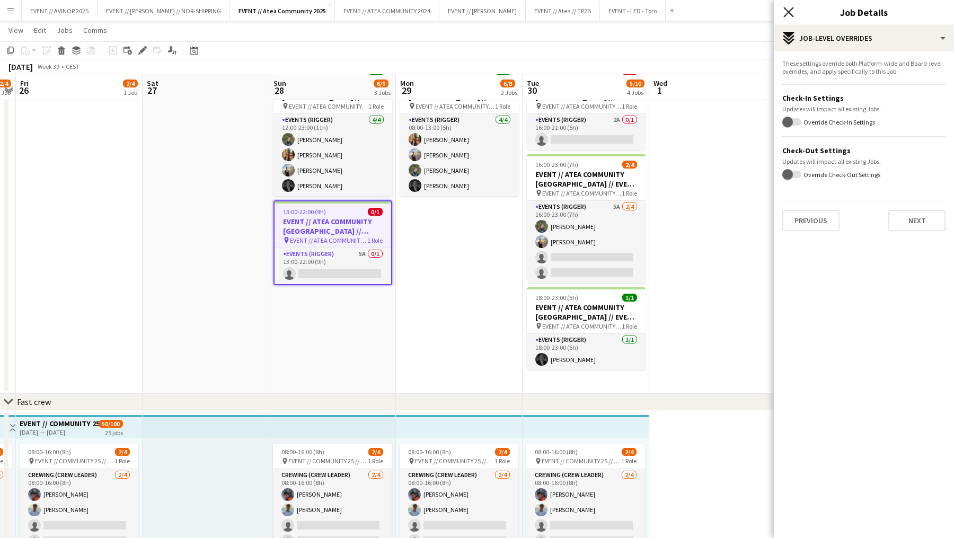
click at [787, 11] on icon at bounding box center [788, 12] width 10 height 10
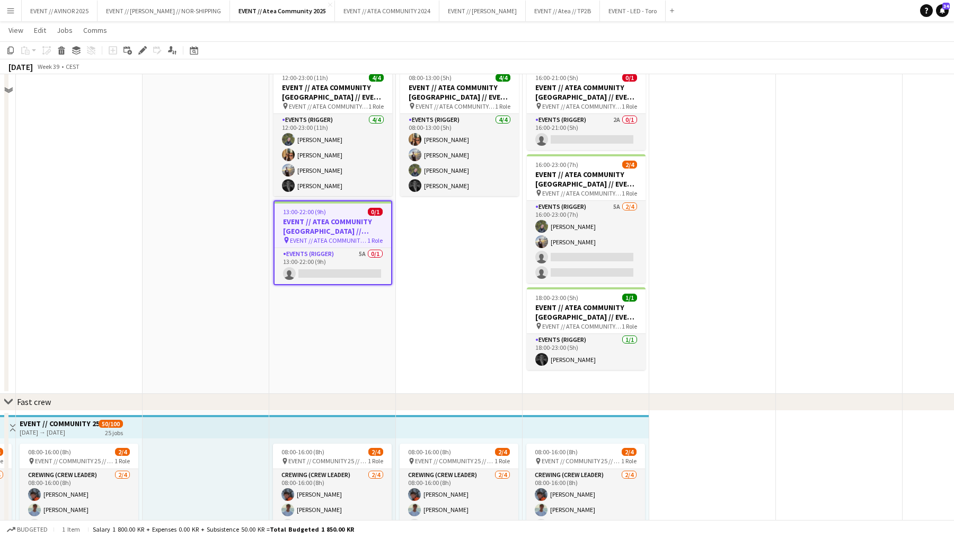
scroll to position [0, 0]
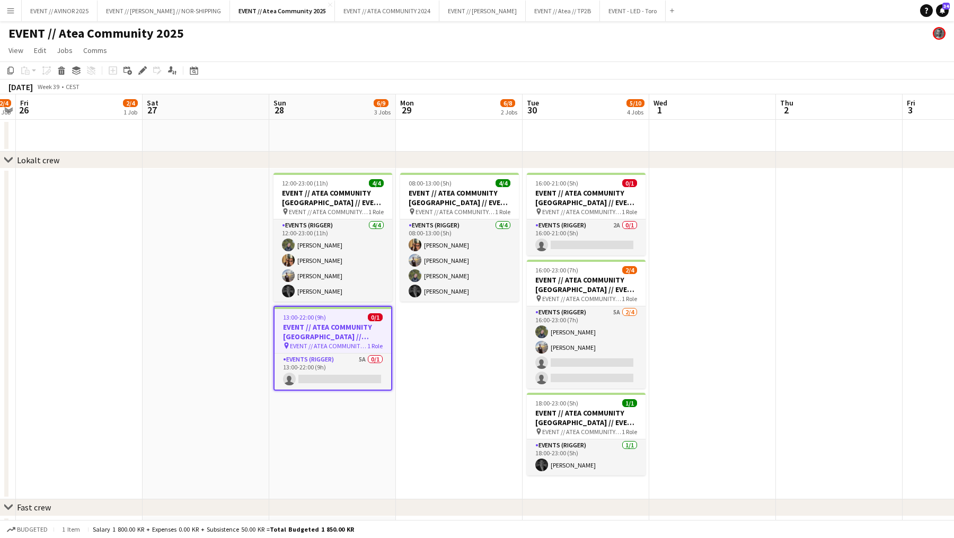
click at [10, 17] on button "Menu" at bounding box center [10, 10] width 21 height 21
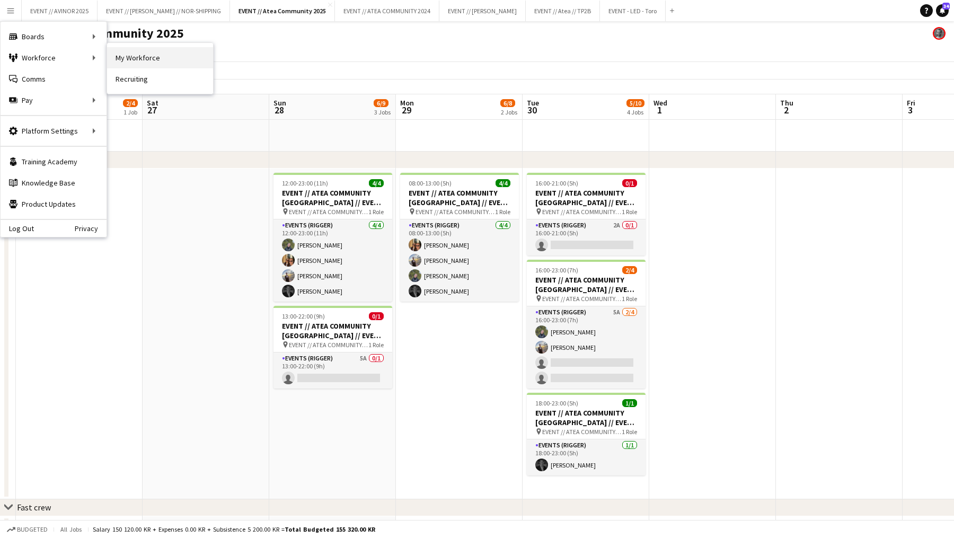
click at [116, 62] on link "My Workforce" at bounding box center [160, 57] width 106 height 21
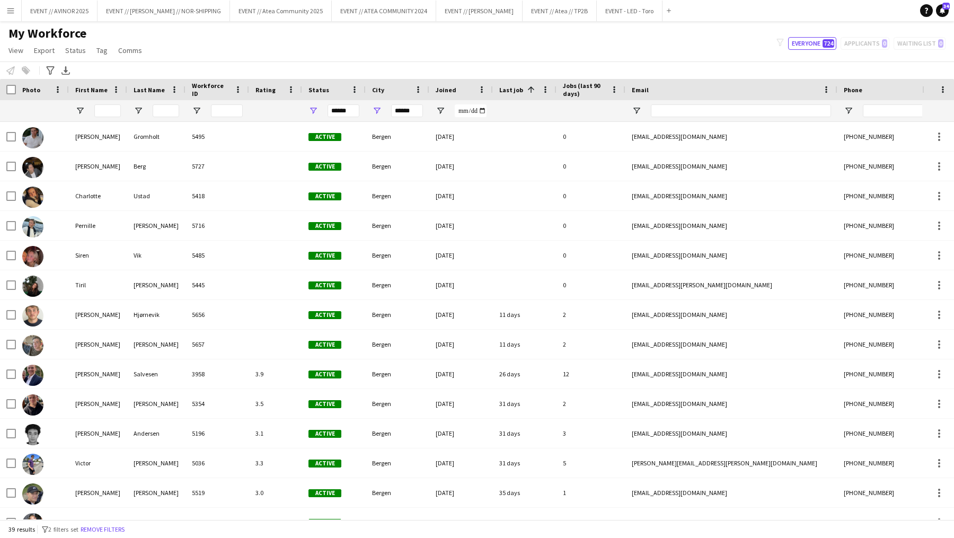
drag, startPoint x: 136, startPoint y: 123, endPoint x: 126, endPoint y: 120, distance: 11.1
click at [126, 120] on div "Workforce Details Photo First Name" at bounding box center [477, 299] width 954 height 440
click at [165, 109] on input "Last Name Filter Input" at bounding box center [166, 110] width 26 height 13
type input "***"
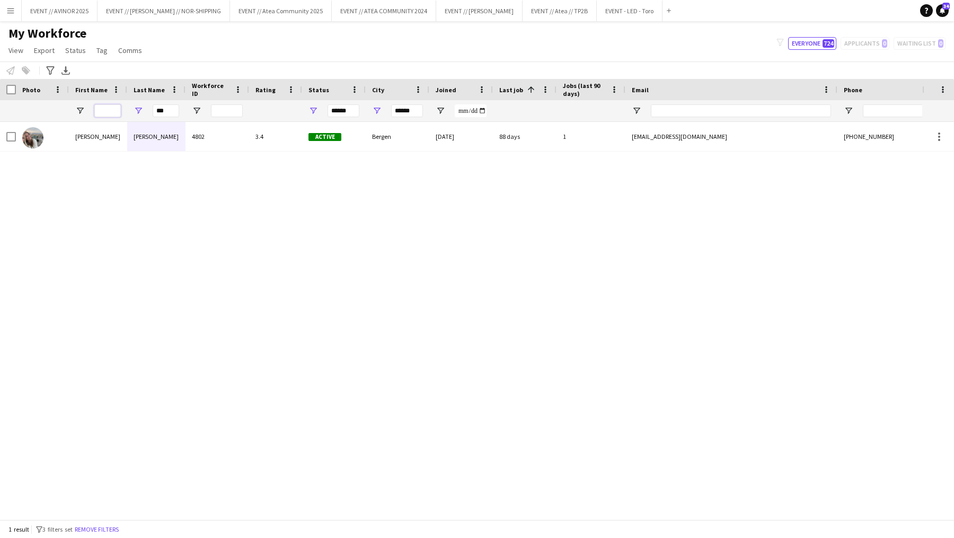
click at [105, 112] on input "First Name Filter Input" at bounding box center [107, 110] width 26 height 13
type input "*********"
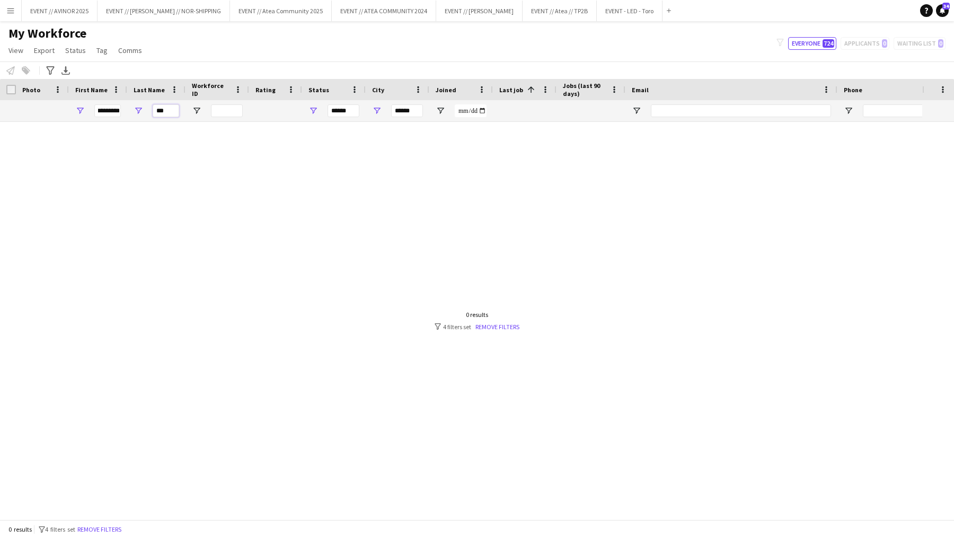
click at [162, 113] on input "***" at bounding box center [166, 110] width 26 height 13
click at [261, 40] on div "My Workforce View Views Default view New view Update view Delete view Edit name…" at bounding box center [477, 43] width 954 height 36
click at [292, 473] on div at bounding box center [461, 320] width 922 height 397
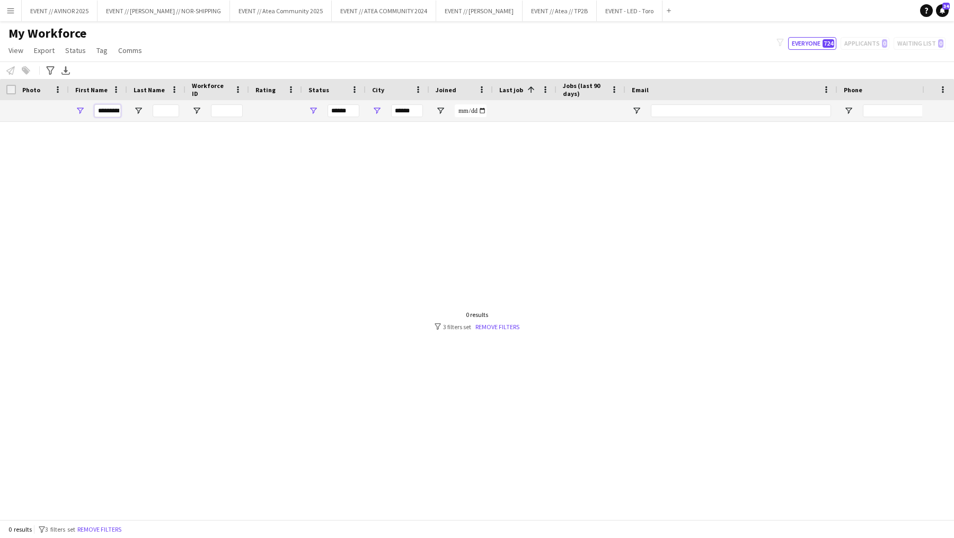
click at [116, 112] on input "*********" at bounding box center [107, 110] width 26 height 13
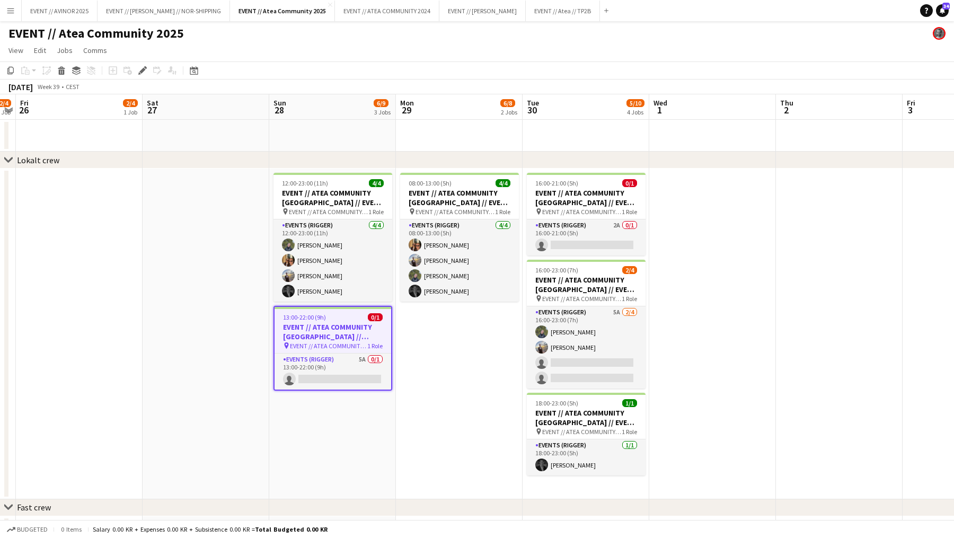
click at [351, 345] on span "EVENT // ATEA COMMUNITY [GEOGRAPHIC_DATA] // EVENT CREW LED" at bounding box center [328, 346] width 77 height 8
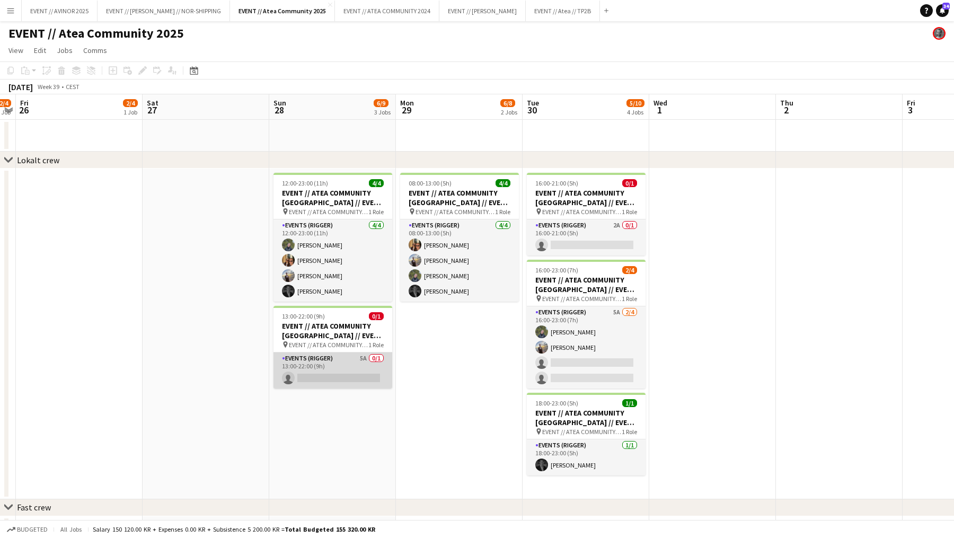
click at [346, 368] on app-card-role "Events (Rigger) 5A 0/1 13:00-22:00 (9h) single-neutral-actions" at bounding box center [332, 370] width 119 height 36
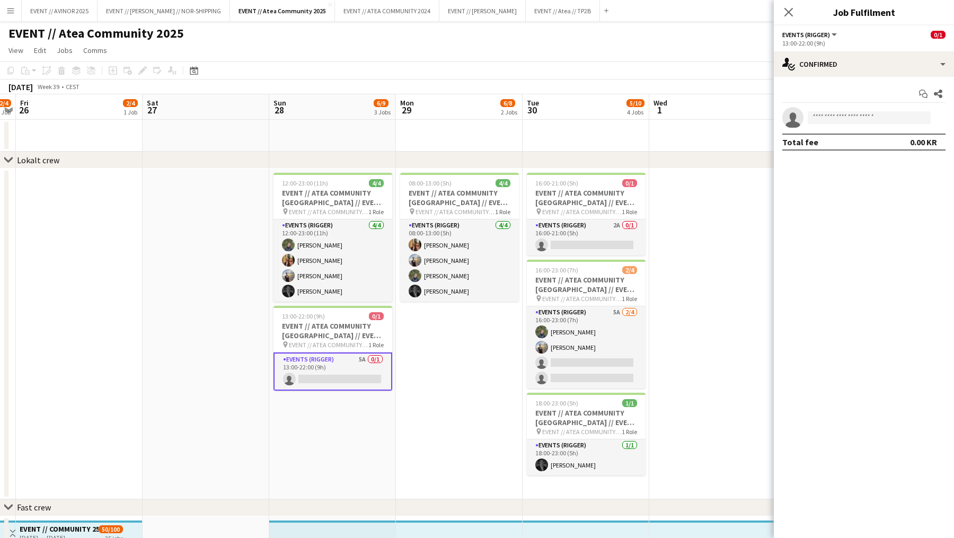
click at [357, 93] on div "September 2025 Week 39 • CEST" at bounding box center [477, 86] width 954 height 15
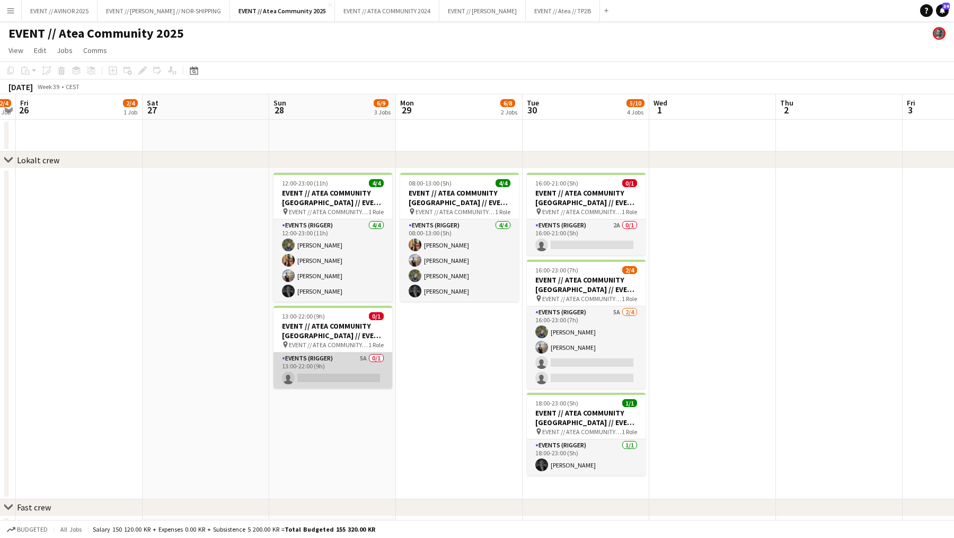
click at [368, 366] on app-card-role "Events (Rigger) 5A 0/1 13:00-22:00 (9h) single-neutral-actions" at bounding box center [332, 370] width 119 height 36
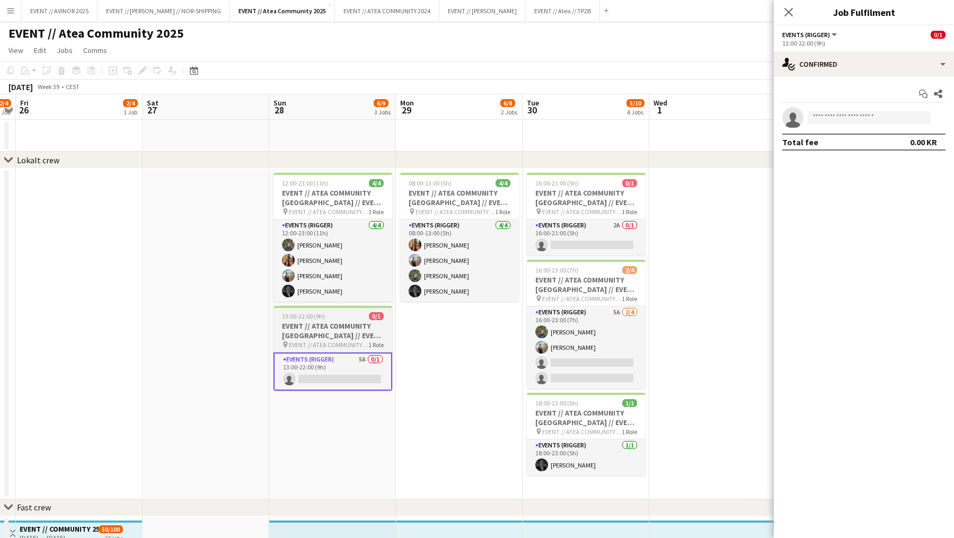
click at [332, 330] on h3 "EVENT // ATEA COMMUNITY [GEOGRAPHIC_DATA] // EVENT CREW" at bounding box center [332, 330] width 119 height 19
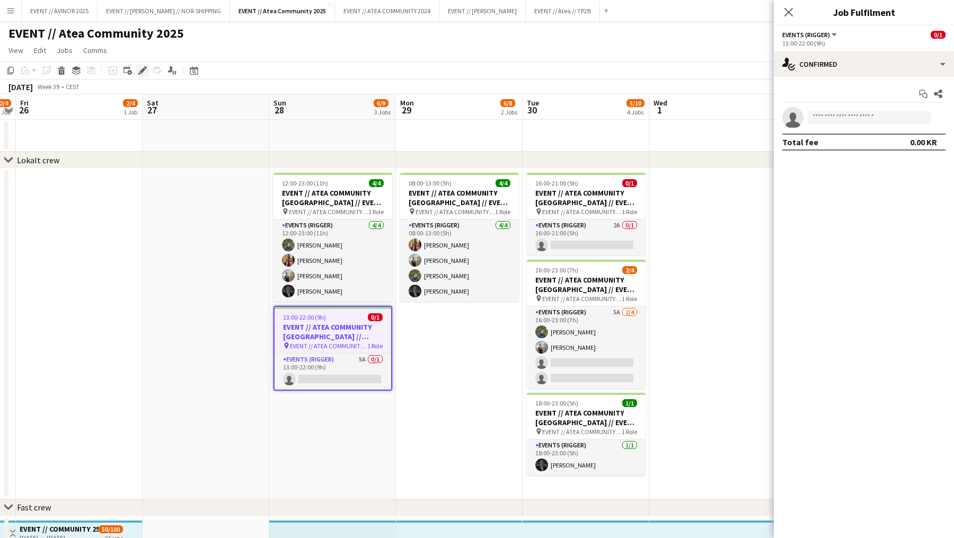
click at [144, 76] on div "Edit" at bounding box center [142, 70] width 13 height 13
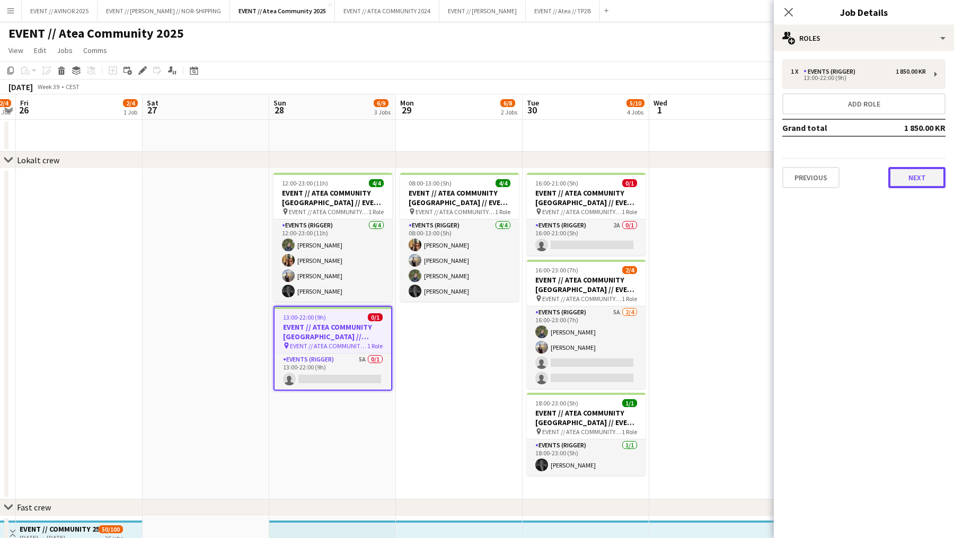
click at [913, 170] on button "Next" at bounding box center [916, 177] width 57 height 21
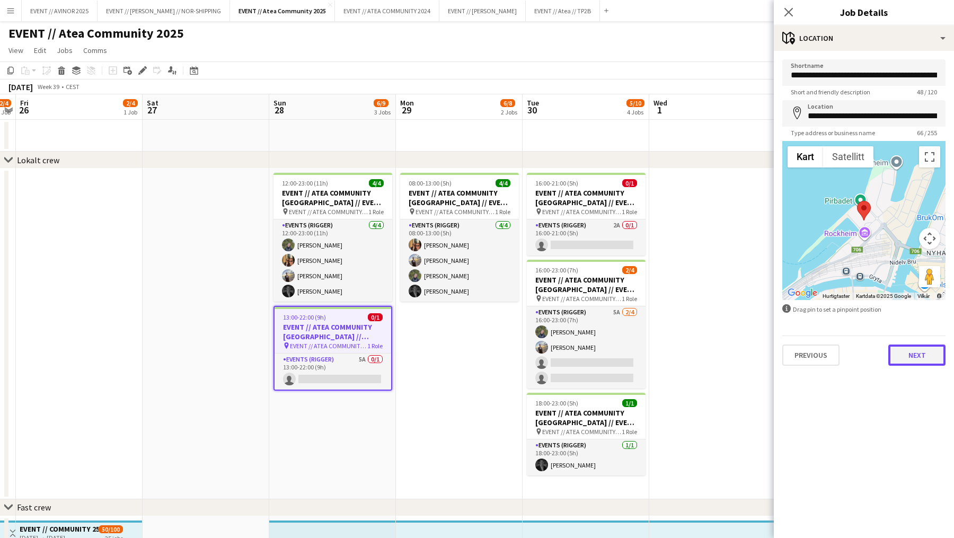
click at [929, 358] on button "Next" at bounding box center [916, 354] width 57 height 21
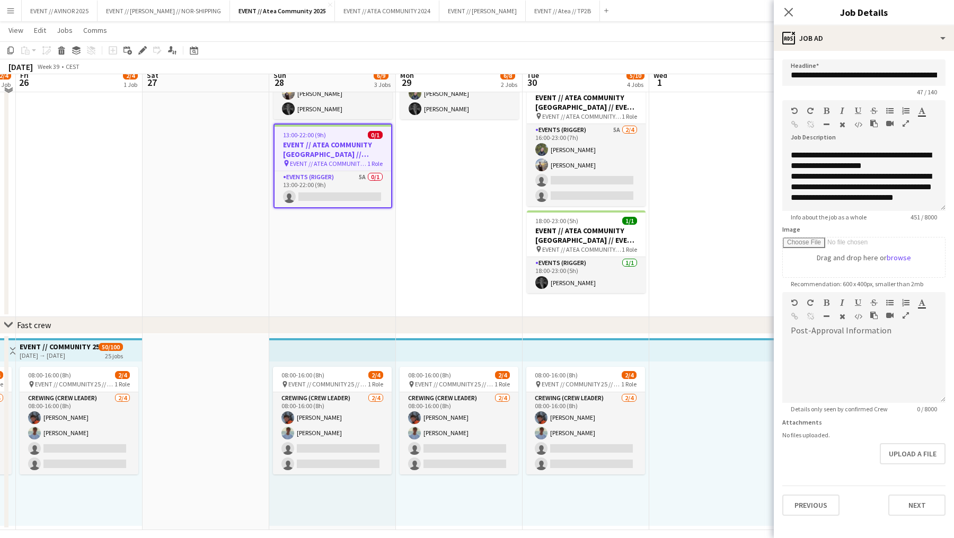
scroll to position [184, 0]
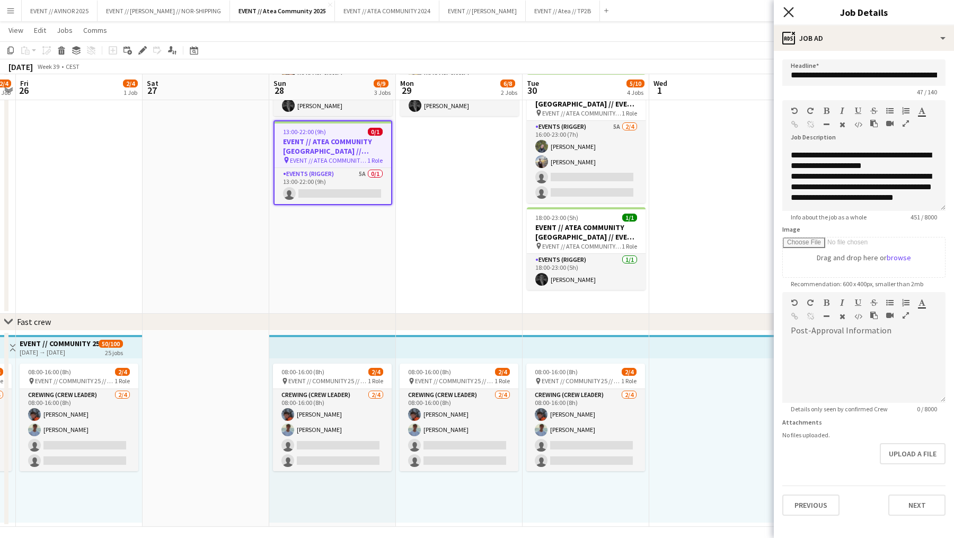
click at [791, 11] on icon "Close pop-in" at bounding box center [788, 12] width 10 height 10
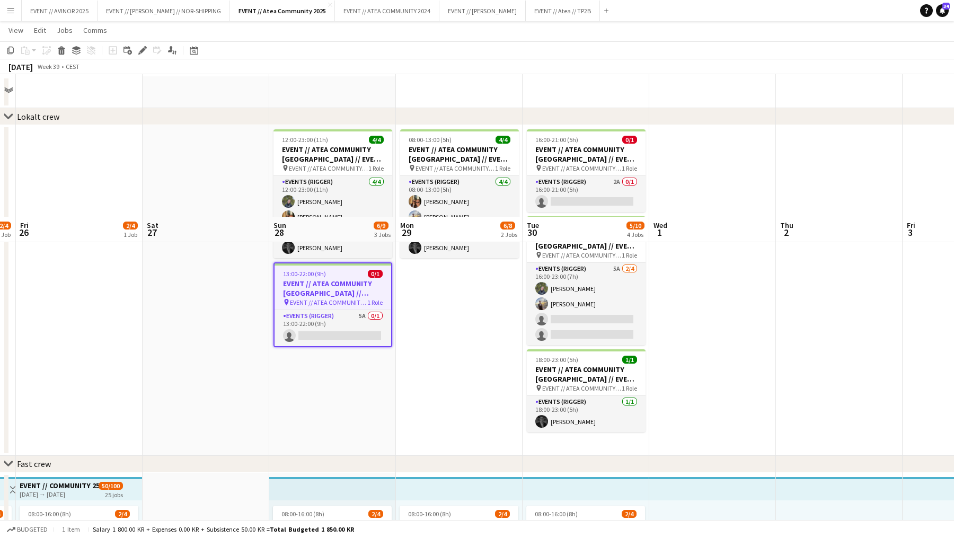
scroll to position [0, 0]
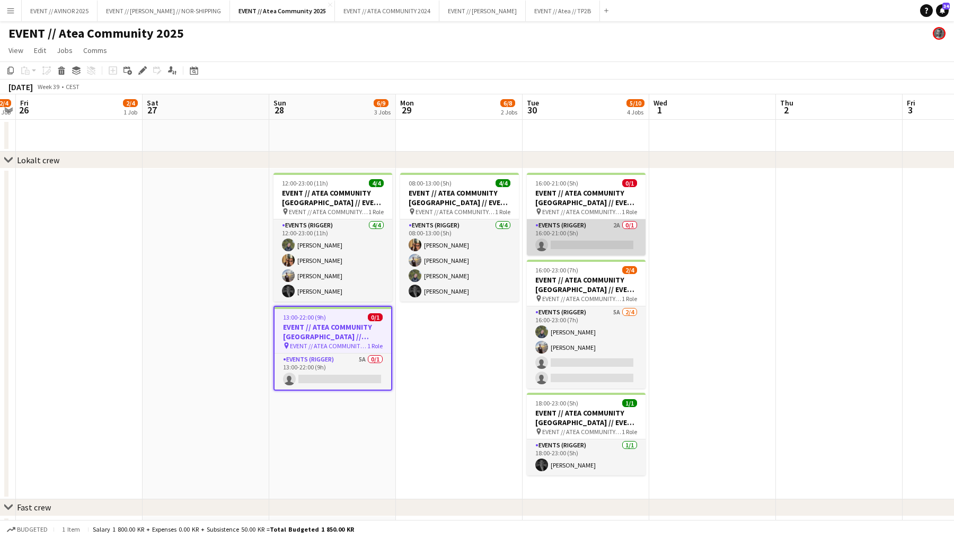
click at [624, 242] on app-card-role "Events (Rigger) 2A 0/1 16:00-21:00 (5h) single-neutral-actions" at bounding box center [586, 237] width 119 height 36
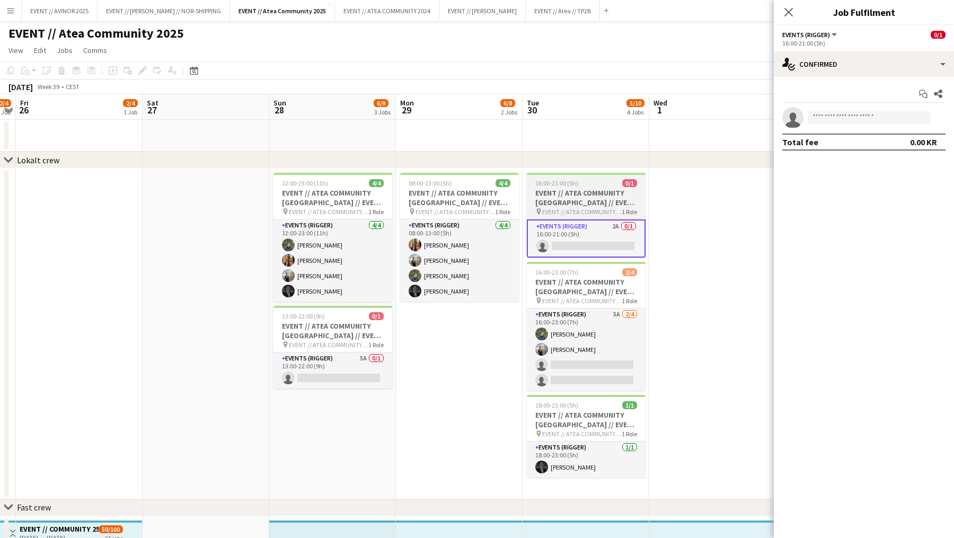
click at [623, 177] on app-job-card "16:00-21:00 (5h) 0/1 EVENT // ATEA COMMUNITY TRONDHEIM // EVENT CREW pin EVENT …" at bounding box center [586, 215] width 119 height 85
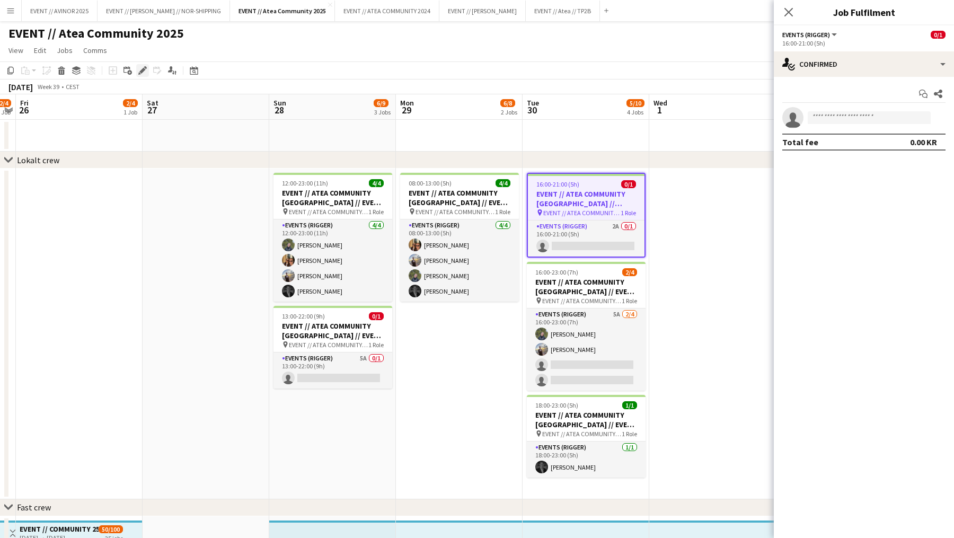
click at [146, 73] on icon "Edit" at bounding box center [142, 70] width 8 height 8
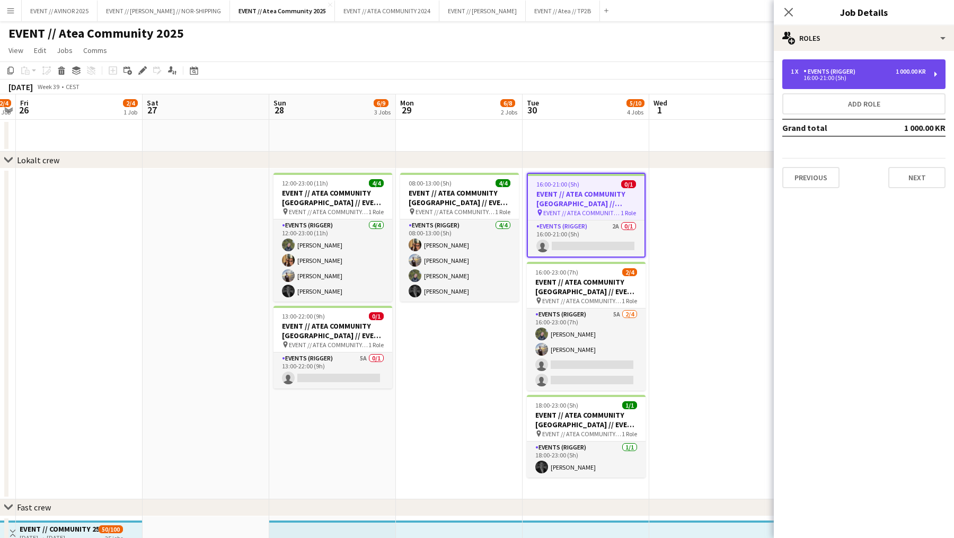
click at [904, 68] on div "1 000.00 KR" at bounding box center [910, 71] width 30 height 7
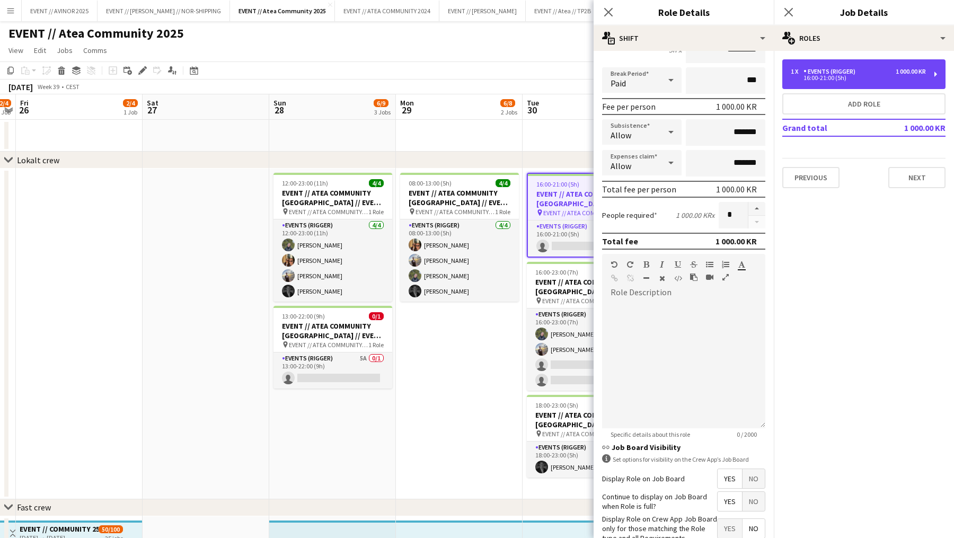
scroll to position [178, 0]
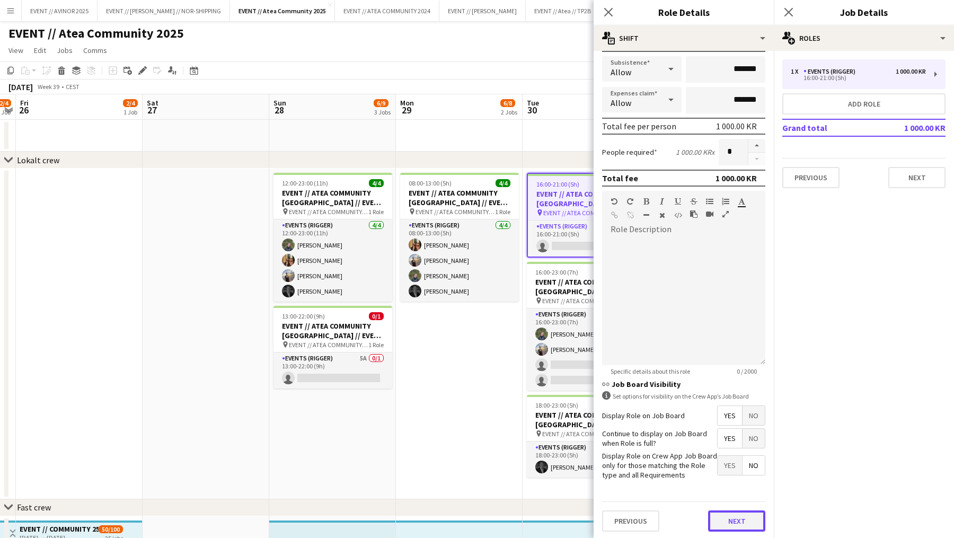
click at [749, 510] on button "Next" at bounding box center [736, 520] width 57 height 21
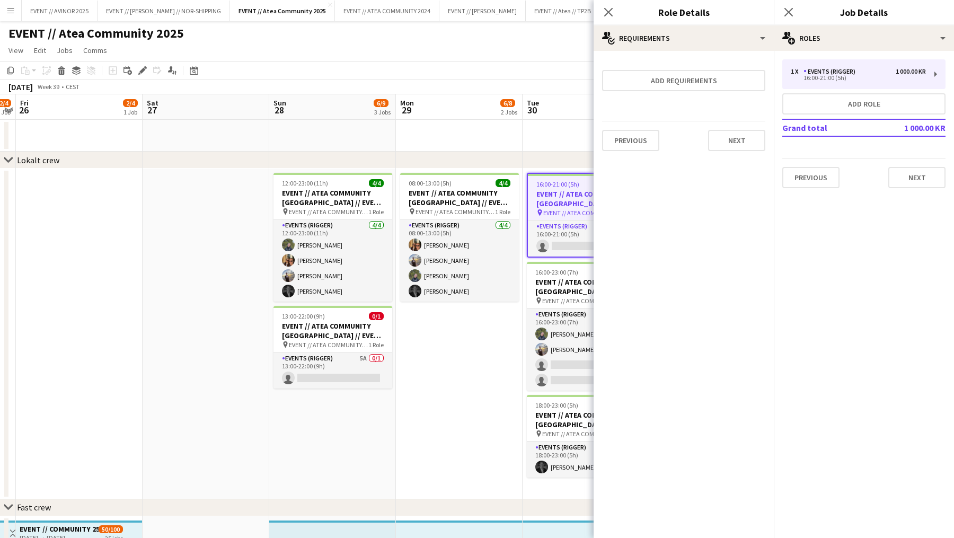
scroll to position [0, 0]
click at [751, 134] on button "Next" at bounding box center [736, 140] width 57 height 21
click at [682, 147] on button "Next" at bounding box center [672, 141] width 35 height 21
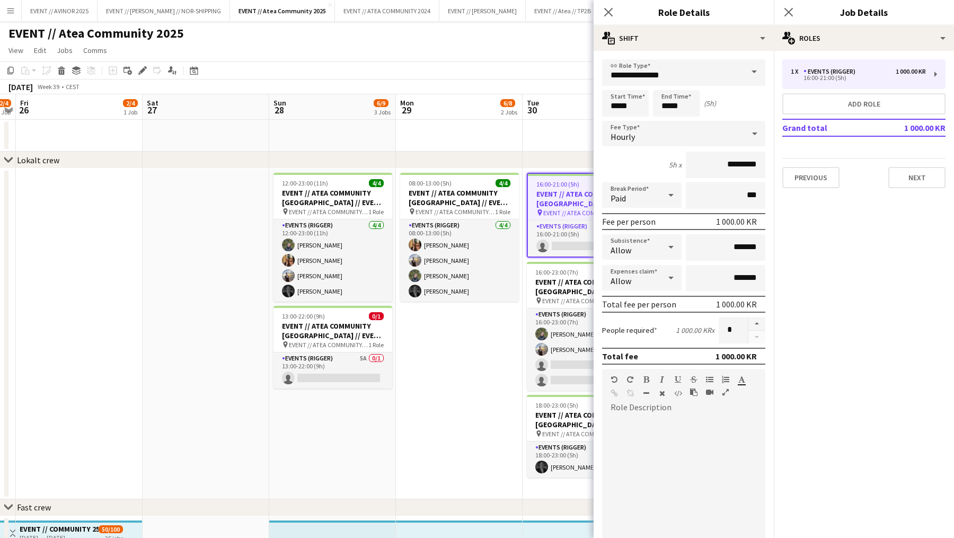
scroll to position [178, 0]
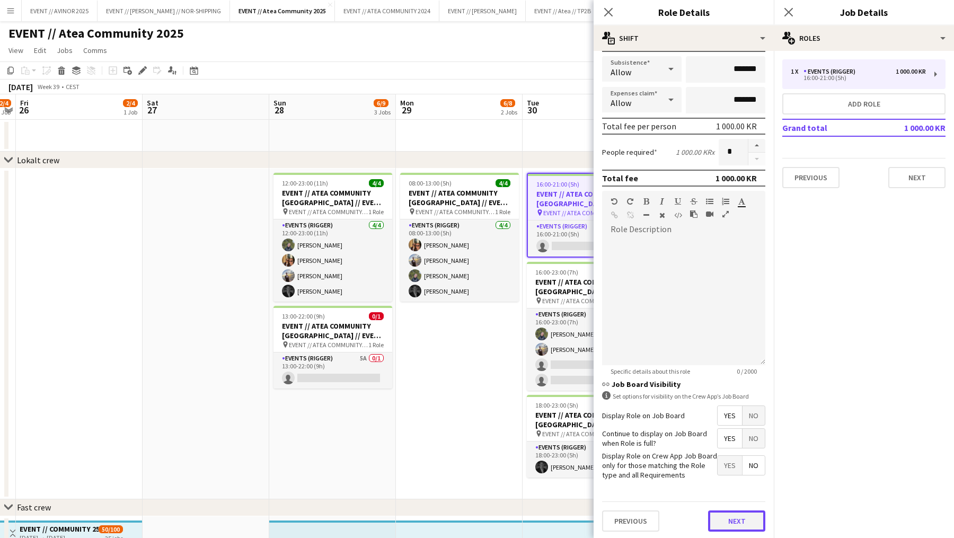
click at [725, 514] on button "Next" at bounding box center [736, 520] width 57 height 21
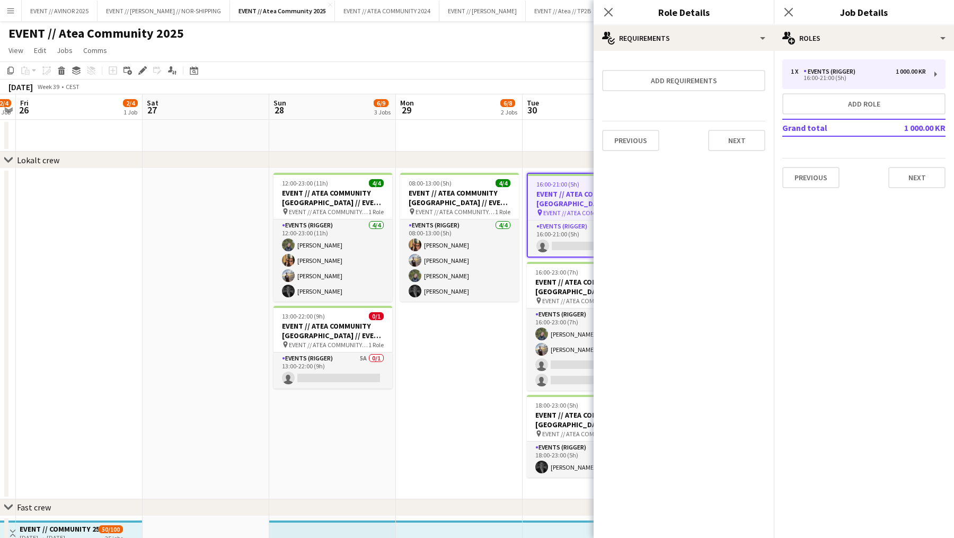
scroll to position [0, 0]
click at [751, 145] on button "Next" at bounding box center [736, 140] width 57 height 21
click at [669, 145] on button "Next" at bounding box center [672, 141] width 35 height 21
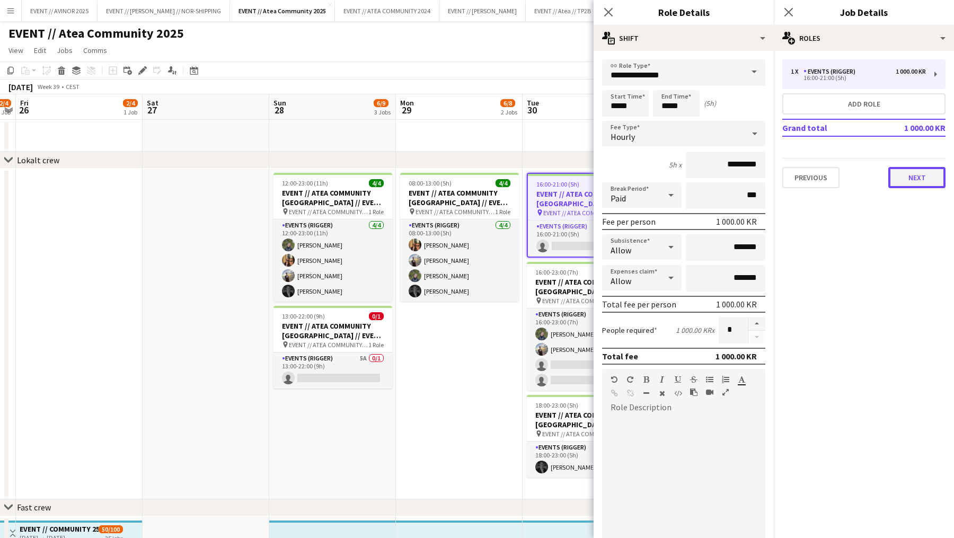
click at [922, 184] on button "Next" at bounding box center [916, 177] width 57 height 21
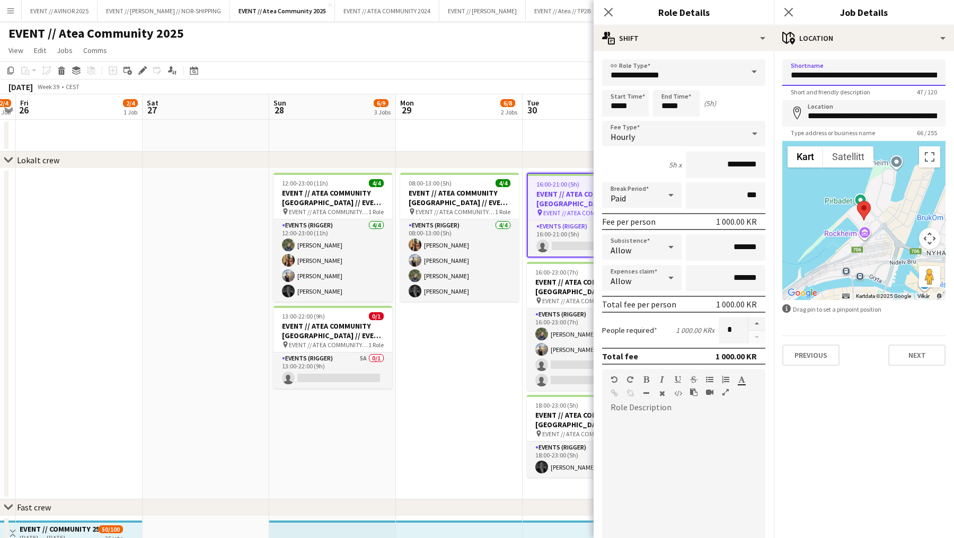
scroll to position [0, 51]
drag, startPoint x: 879, startPoint y: 79, endPoint x: 953, endPoint y: 79, distance: 74.2
click at [953, 79] on form "**********" at bounding box center [864, 212] width 180 height 306
click at [898, 79] on input "**********" at bounding box center [863, 72] width 163 height 26
drag, startPoint x: 882, startPoint y: 77, endPoint x: 953, endPoint y: 83, distance: 71.7
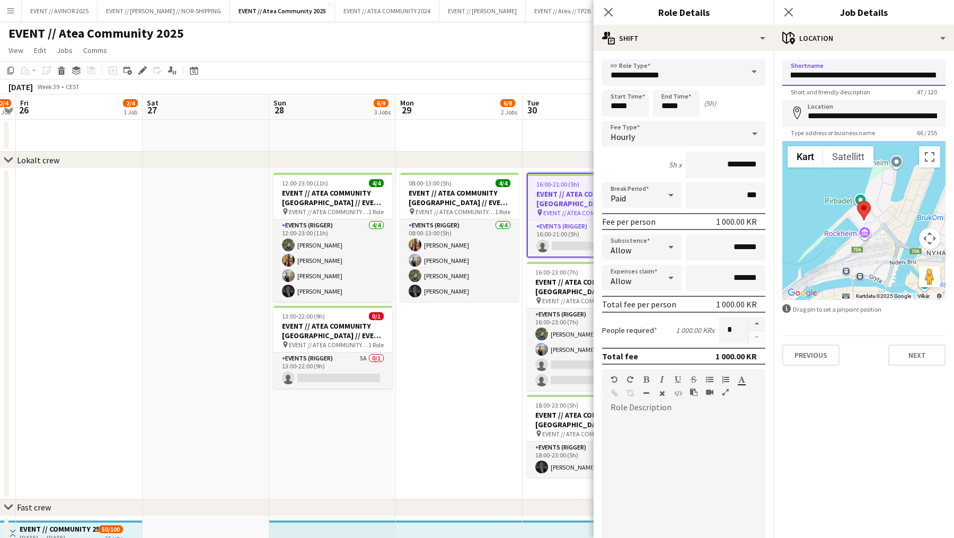
click at [953, 83] on form "**********" at bounding box center [864, 212] width 180 height 306
click at [909, 350] on button "Next" at bounding box center [916, 354] width 57 height 21
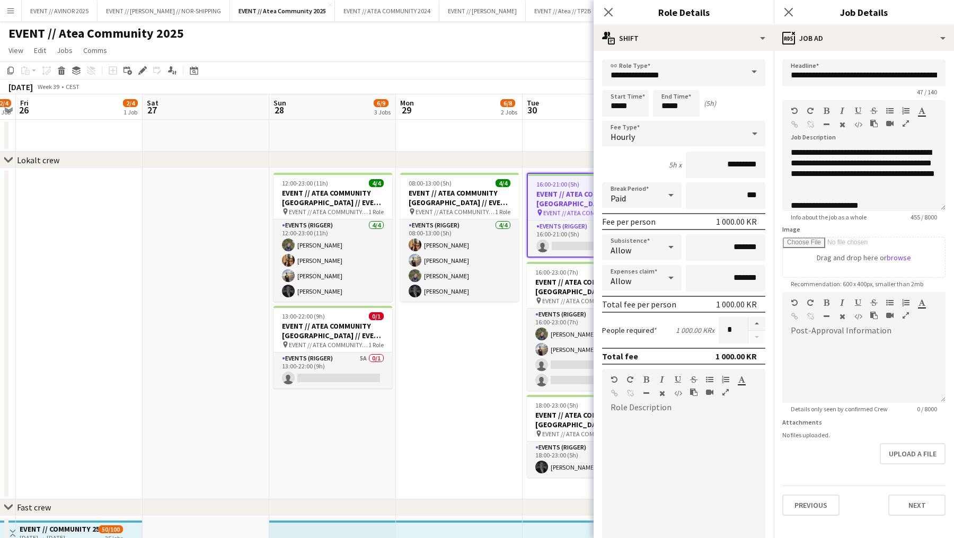
click at [479, 360] on app-date-cell "08:00-13:00 (5h) 4/4 EVENT // ATEA COMMUNITY TRONDHEIM // EVENT CREW pin EVENT …" at bounding box center [459, 333] width 127 height 331
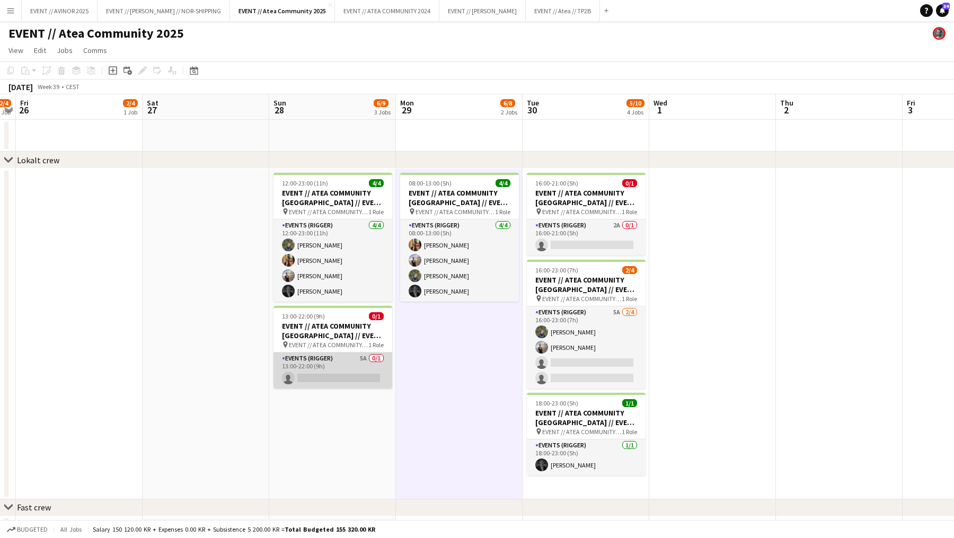
click at [371, 370] on app-card-role "Events (Rigger) 5A 0/1 13:00-22:00 (9h) single-neutral-actions" at bounding box center [332, 370] width 119 height 36
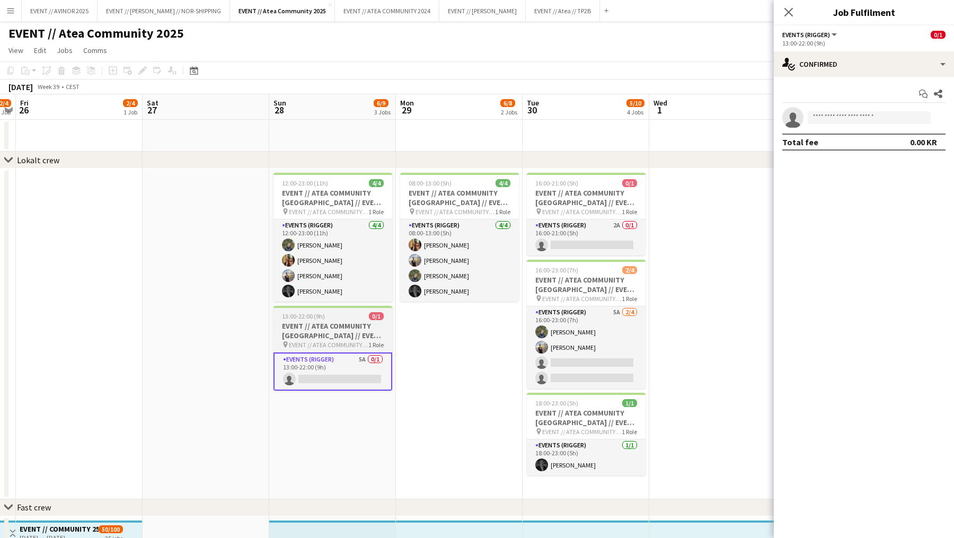
click at [362, 331] on h3 "EVENT // ATEA COMMUNITY [GEOGRAPHIC_DATA] // EVENT CREW" at bounding box center [332, 330] width 119 height 19
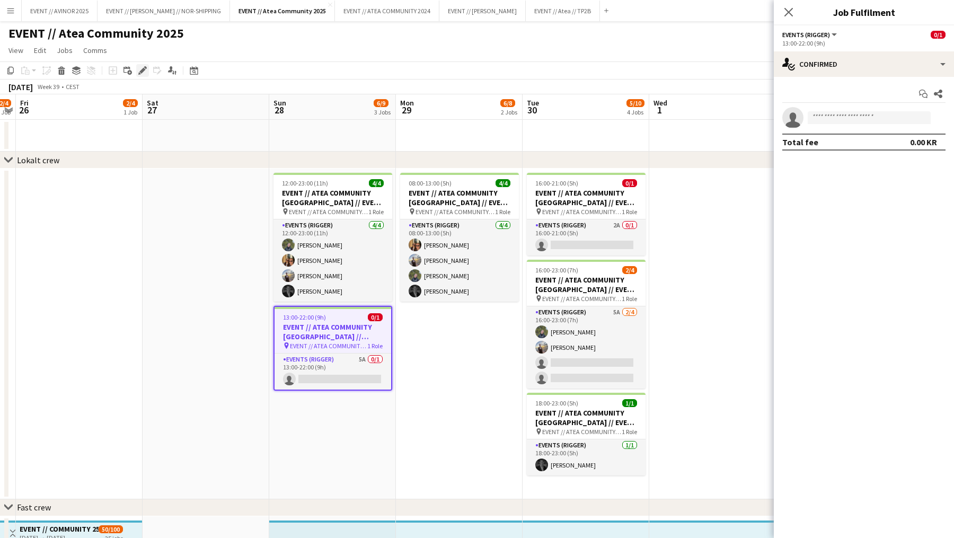
click at [148, 72] on div "Edit" at bounding box center [142, 70] width 13 height 13
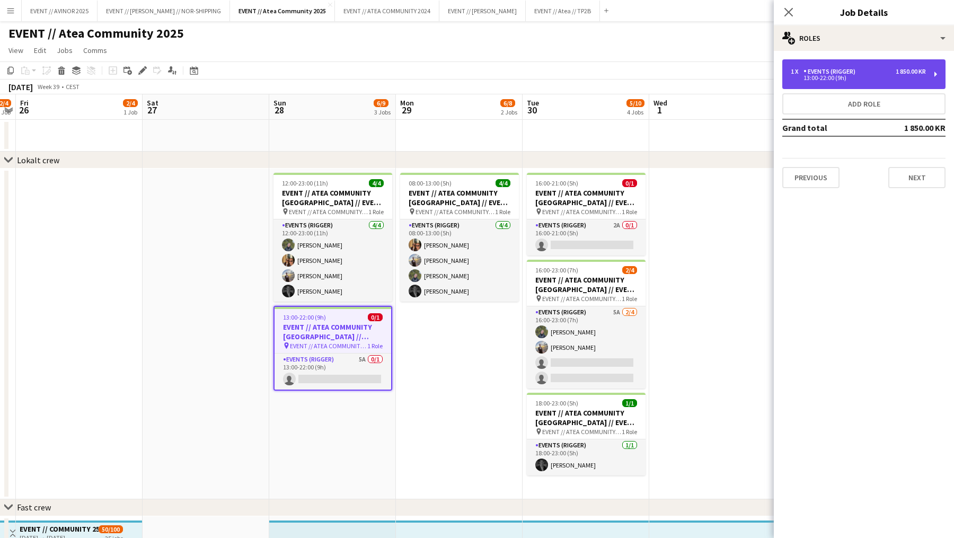
click at [923, 71] on div "1 850.00 KR" at bounding box center [910, 71] width 30 height 7
